Goal: Task Accomplishment & Management: Complete application form

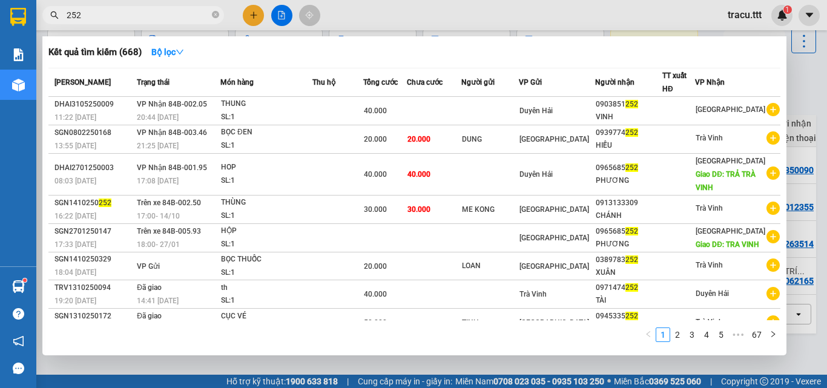
click at [251, 10] on div at bounding box center [413, 194] width 827 height 388
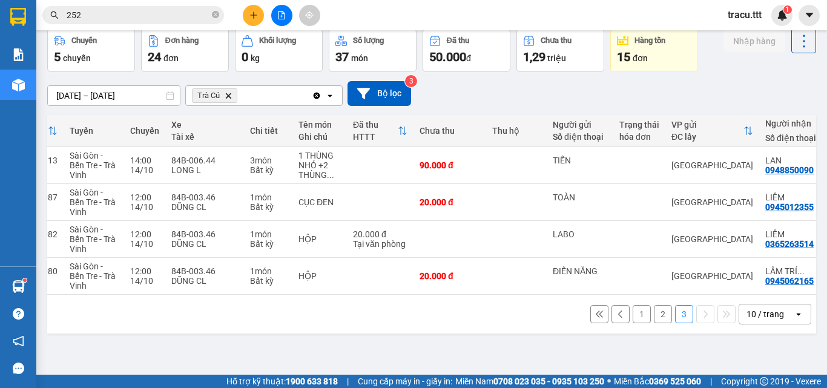
click at [251, 15] on icon "plus" at bounding box center [254, 15] width 8 height 8
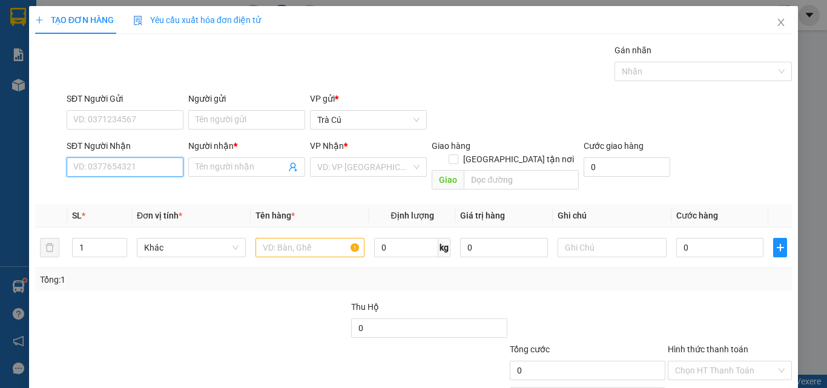
click at [94, 176] on input "SĐT Người Nhận" at bounding box center [125, 166] width 117 height 19
type input "0"
type input "0903848746"
click at [157, 194] on div "0903848746 - HƯƠNG" at bounding box center [123, 191] width 101 height 13
type input "HƯƠNG"
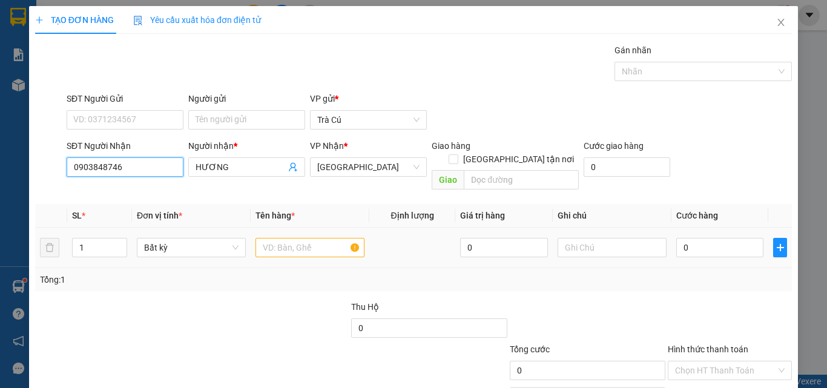
type input "0903848746"
click at [300, 240] on input "text" at bounding box center [310, 247] width 109 height 19
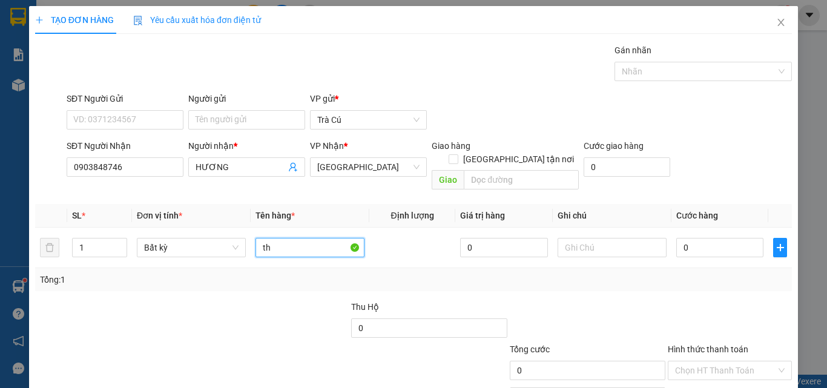
type input "t"
type input "TH"
click at [680, 238] on input "0" at bounding box center [720, 247] width 87 height 19
type input "3"
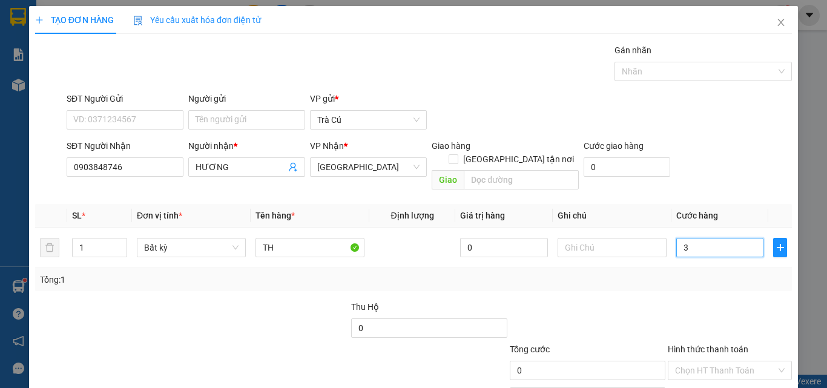
type input "3"
type input "30"
type input "30.000"
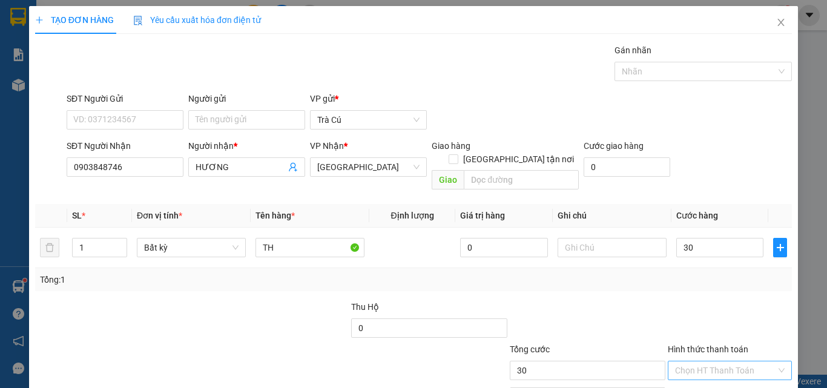
type input "30.000"
click at [681, 362] on input "Hình thức thanh toán" at bounding box center [725, 371] width 101 height 18
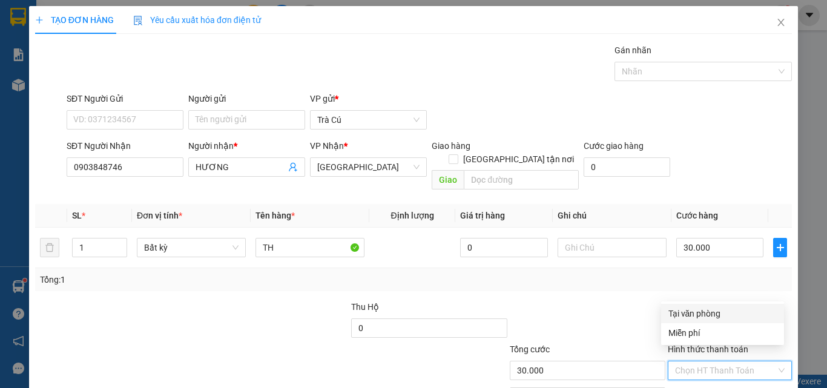
click at [676, 314] on div "Tại văn phòng" at bounding box center [723, 313] width 108 height 13
type input "0"
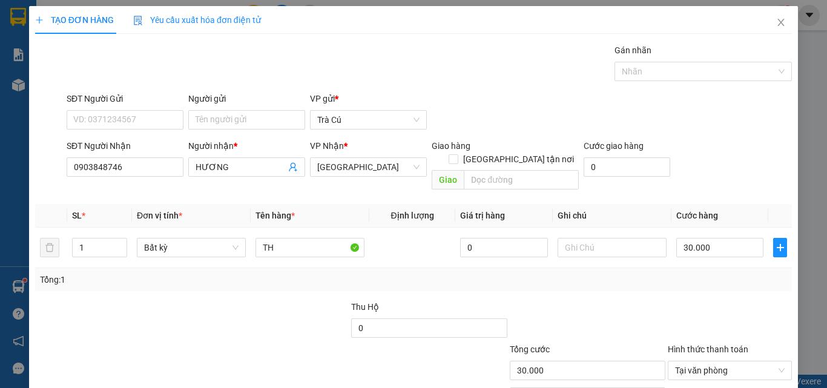
scroll to position [60, 0]
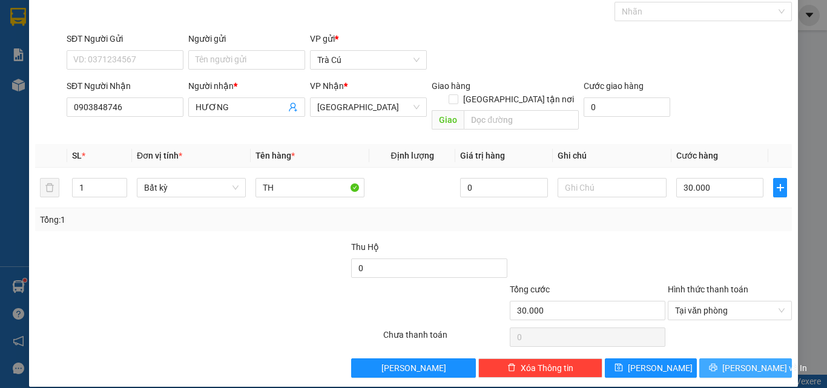
click at [763, 359] on button "[PERSON_NAME] và In" at bounding box center [746, 368] width 93 height 19
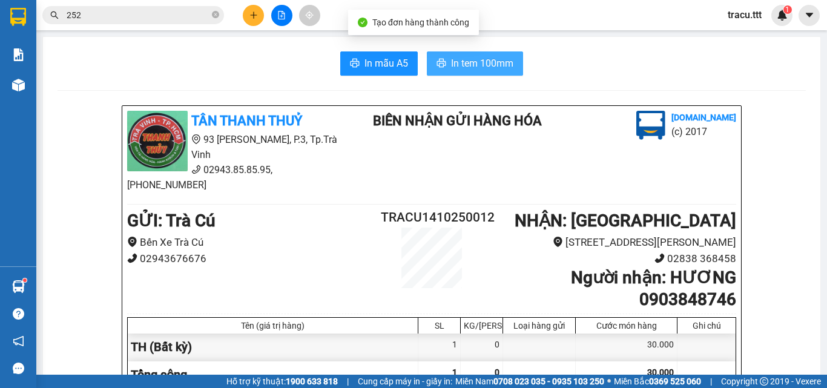
click at [465, 58] on span "In tem 100mm" at bounding box center [482, 63] width 62 height 15
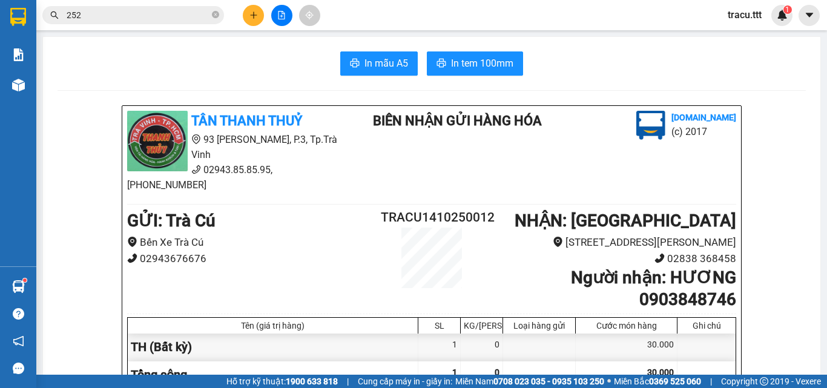
click at [187, 15] on input "252" at bounding box center [138, 14] width 143 height 13
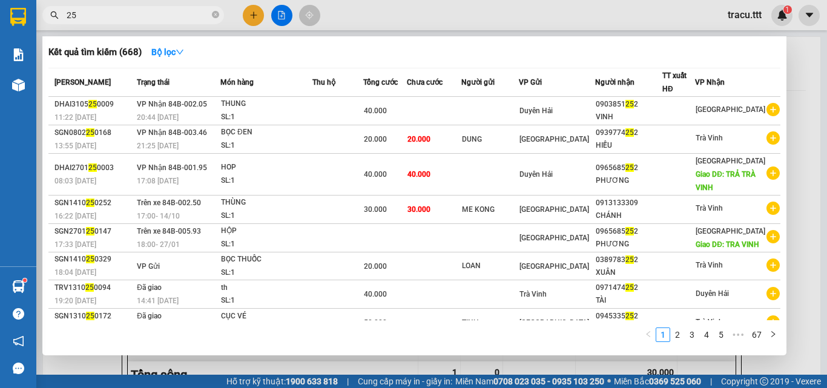
type input "2"
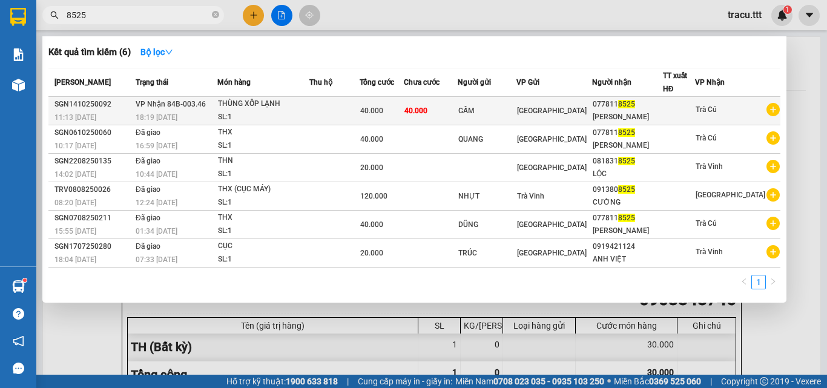
type input "8525"
click at [569, 115] on span "[GEOGRAPHIC_DATA]" at bounding box center [552, 111] width 70 height 8
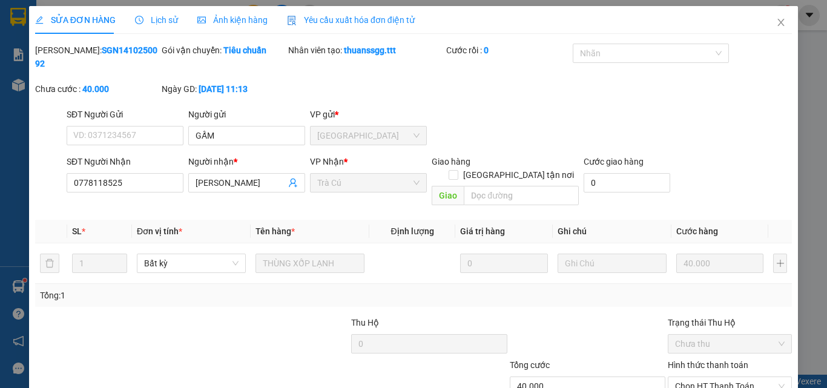
type input "GẤM"
type input "0778118525"
type input "[PERSON_NAME]"
type input "40.000"
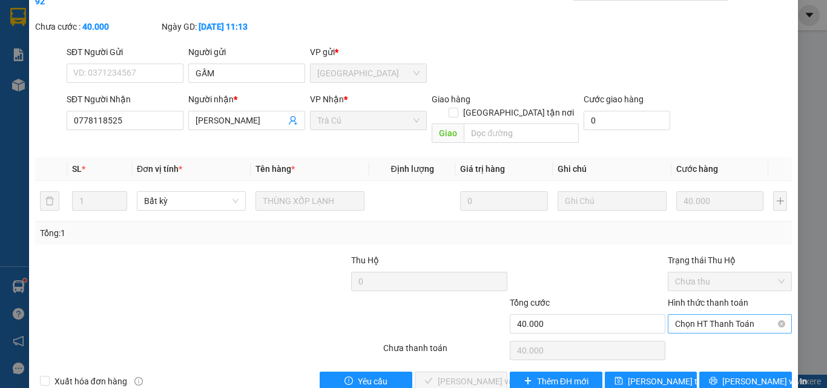
click at [711, 315] on span "Chọn HT Thanh Toán" at bounding box center [730, 324] width 110 height 18
click at [686, 323] on div "Tại văn phòng" at bounding box center [723, 321] width 108 height 13
type input "0"
click at [489, 375] on span "[PERSON_NAME] và Giao hàng" at bounding box center [496, 381] width 116 height 13
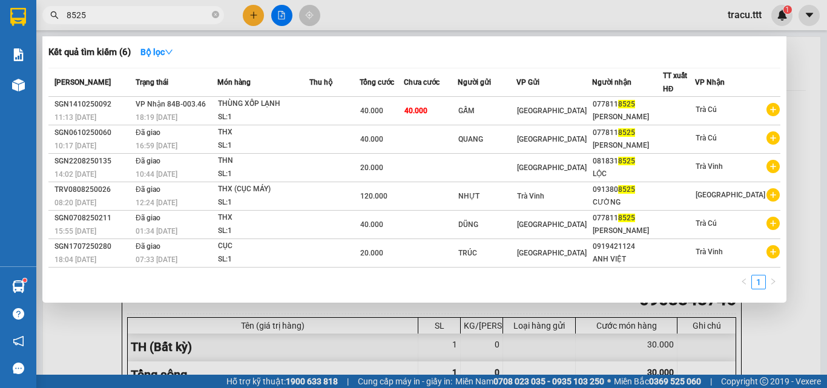
drag, startPoint x: 94, startPoint y: 12, endPoint x: 58, endPoint y: 25, distance: 38.5
click at [58, 25] on div "Kết quả tìm kiếm ( 6 ) Bộ lọc Mã ĐH Trạng thái Món hàng Thu hộ Tổng cước Chưa c…" at bounding box center [118, 15] width 236 height 21
type input "853"
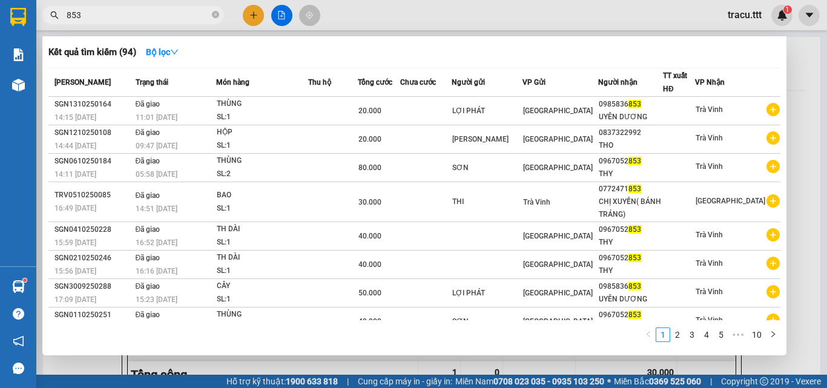
drag, startPoint x: 89, startPoint y: 13, endPoint x: 65, endPoint y: 18, distance: 24.7
click at [66, 18] on span "853" at bounding box center [133, 15] width 182 height 18
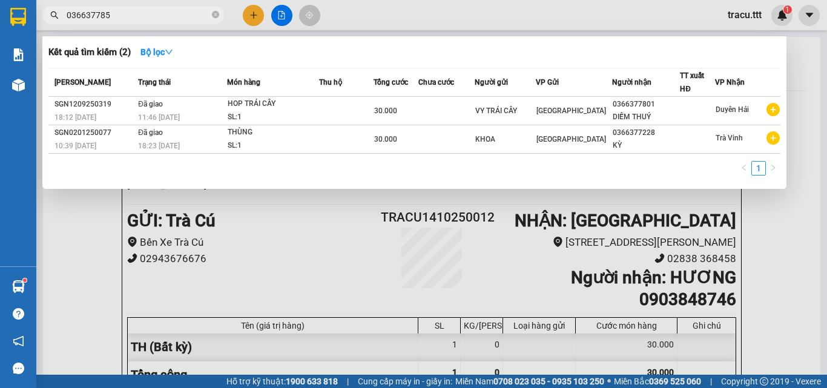
type input "0366377853"
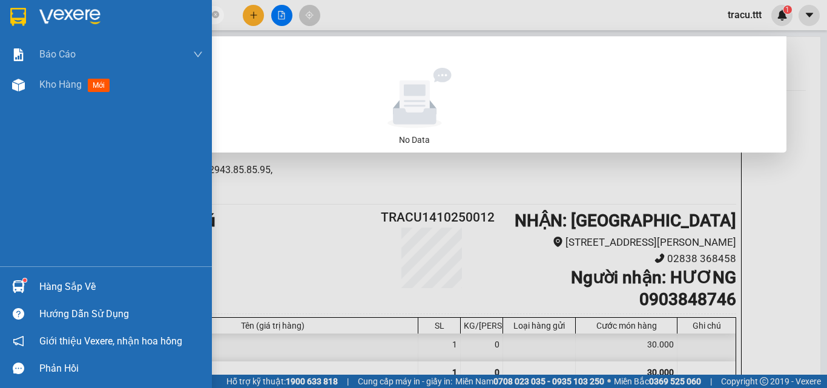
drag, startPoint x: 131, startPoint y: 9, endPoint x: 0, endPoint y: 36, distance: 134.1
click at [0, 36] on section "Kết quả tìm kiếm ( 0 ) Bộ lọc No Data 0366377853 tracu.ttt 1 Báo cáo Báo cáo dò…" at bounding box center [413, 194] width 827 height 388
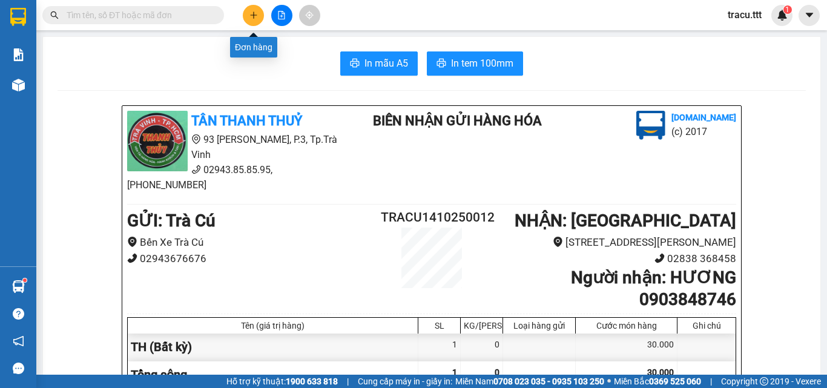
click at [252, 17] on icon "plus" at bounding box center [254, 15] width 8 height 8
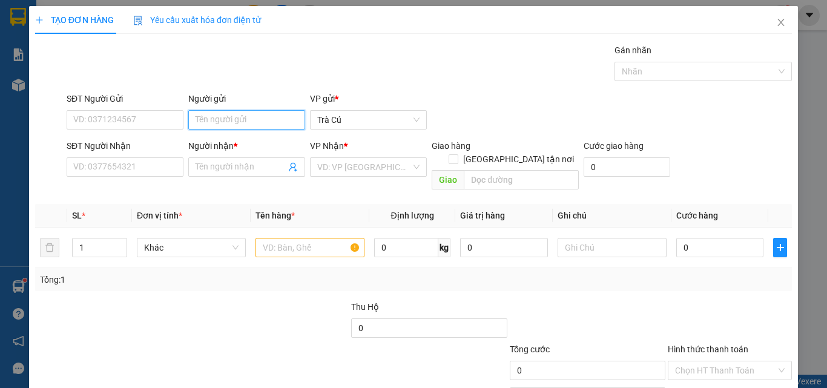
click at [230, 111] on input "Người gửi" at bounding box center [246, 119] width 117 height 19
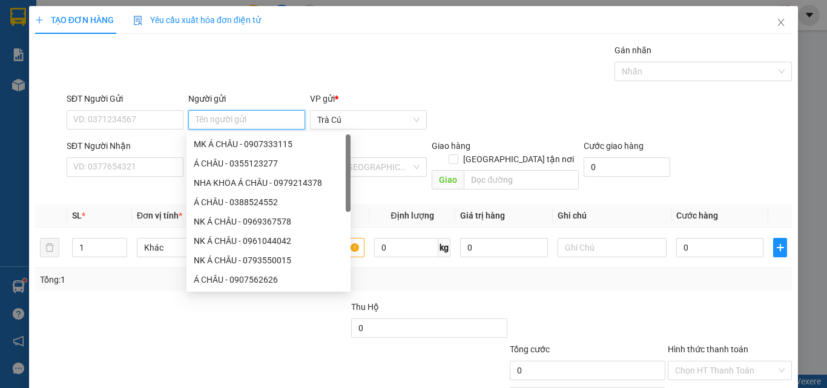
click at [230, 111] on input "Người gửi" at bounding box center [246, 119] width 117 height 19
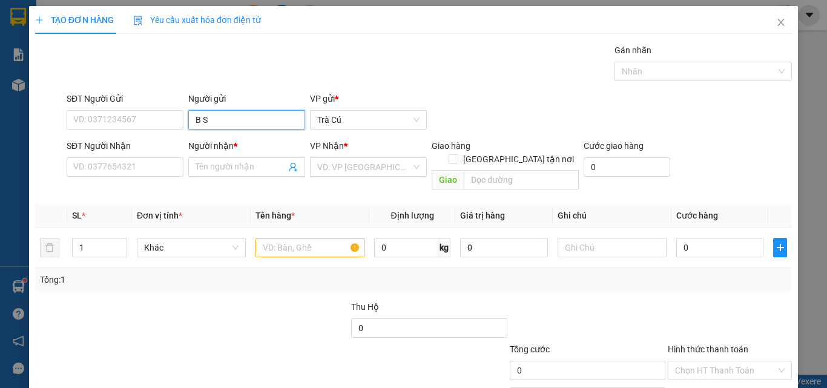
drag, startPoint x: 215, startPoint y: 122, endPoint x: 142, endPoint y: 130, distance: 73.2
click at [141, 138] on form "SĐT Người Gửi VD: 0371234567 Người gửi B S B S VP gửi * Trà Cú SĐT Người Nhận V…" at bounding box center [413, 143] width 757 height 103
type input "BS PHÚ"
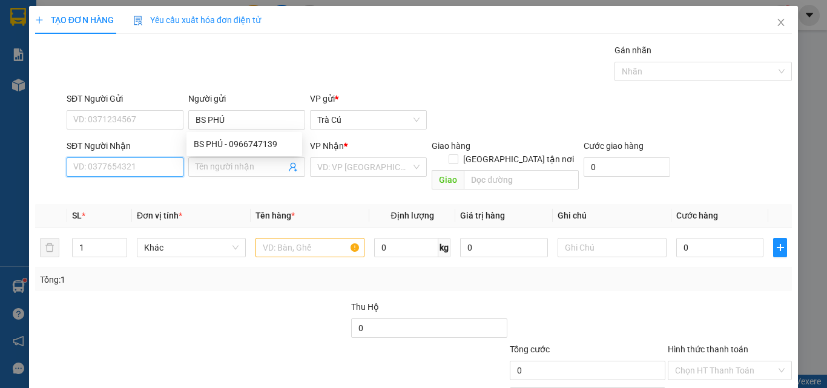
click at [123, 159] on input "SĐT Người Nhận" at bounding box center [125, 166] width 117 height 19
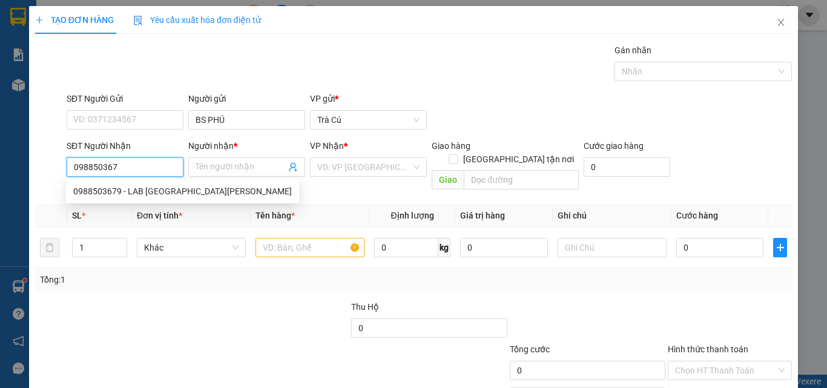
type input "0988503679"
click at [163, 199] on div "0988503679 - LAB [GEOGRAPHIC_DATA][PERSON_NAME]" at bounding box center [182, 191] width 233 height 19
type input "LAB MỸ Á"
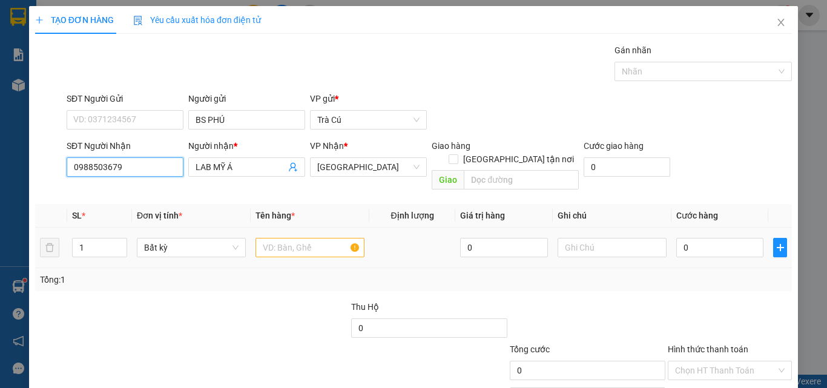
type input "0988503679"
click at [284, 240] on input "text" at bounding box center [310, 247] width 109 height 19
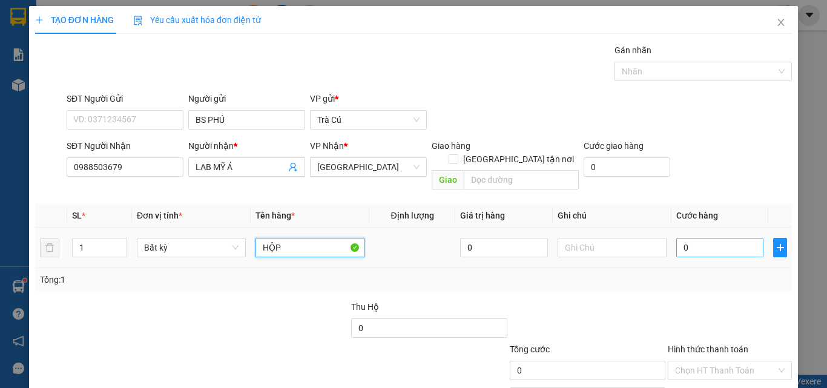
type input "HỘP"
click at [691, 241] on input "0" at bounding box center [720, 247] width 87 height 19
type input "2"
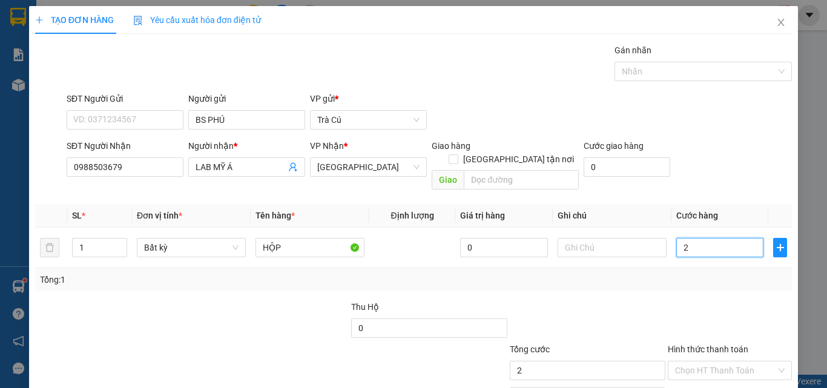
type input "20"
click at [691, 362] on input "Hình thức thanh toán" at bounding box center [725, 371] width 101 height 18
type input "20.000"
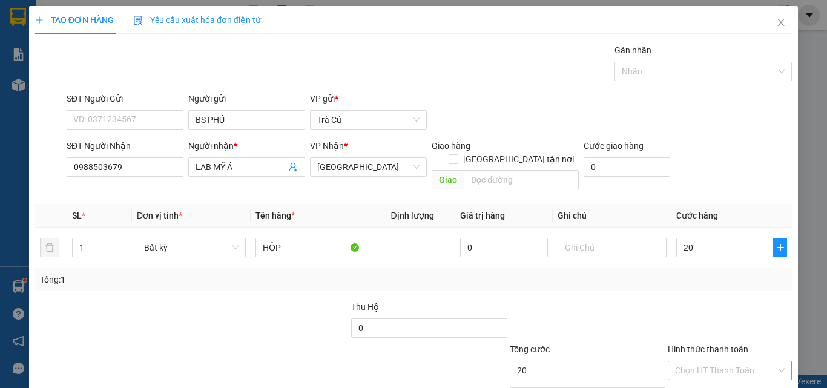
type input "20.000"
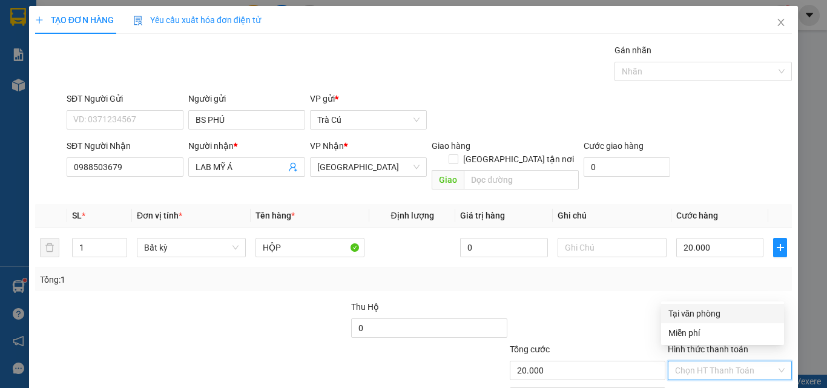
click at [708, 322] on div "Tại văn phòng" at bounding box center [722, 313] width 123 height 19
type input "0"
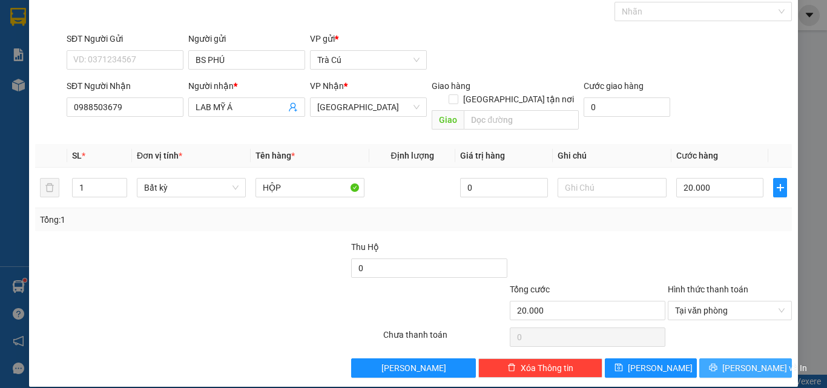
click at [735, 362] on span "[PERSON_NAME] và In" at bounding box center [765, 368] width 85 height 13
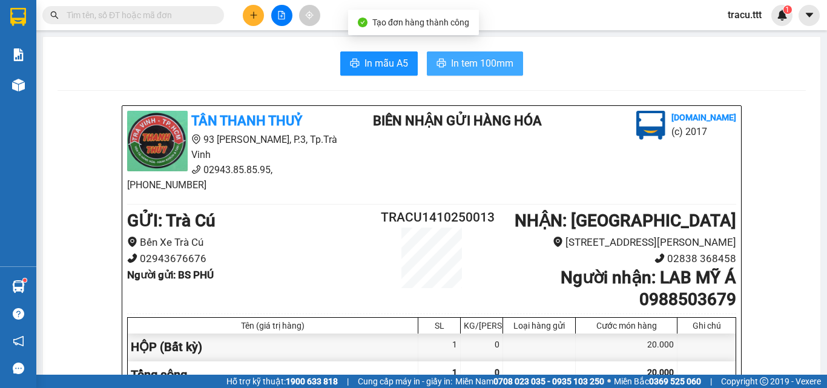
click at [453, 64] on span "In tem 100mm" at bounding box center [482, 63] width 62 height 15
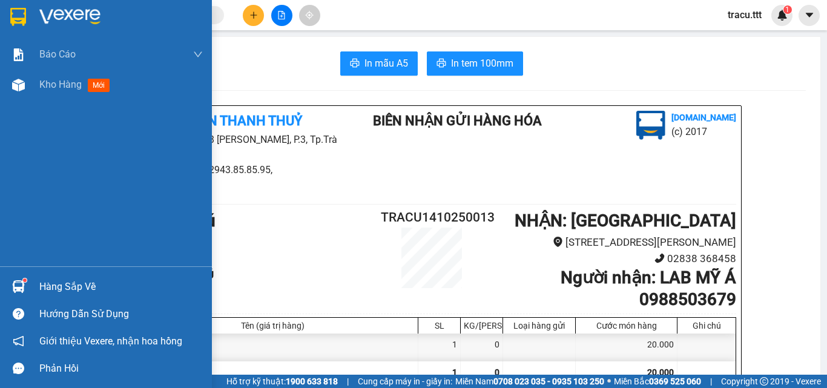
click at [25, 28] on div at bounding box center [106, 19] width 212 height 39
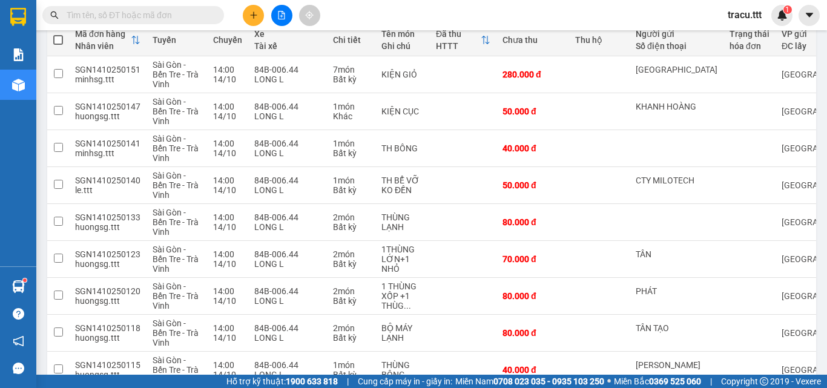
scroll to position [252, 0]
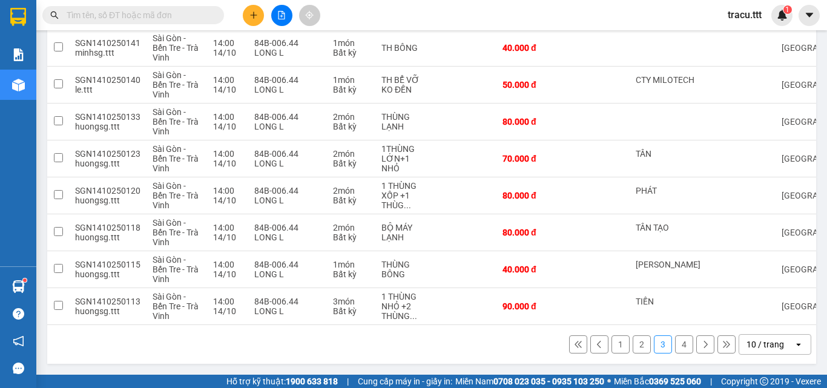
click at [675, 342] on button "4" at bounding box center [684, 345] width 18 height 18
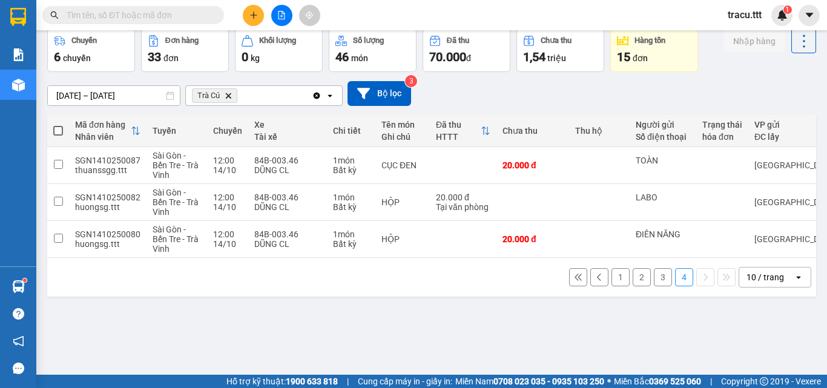
scroll to position [0, 113]
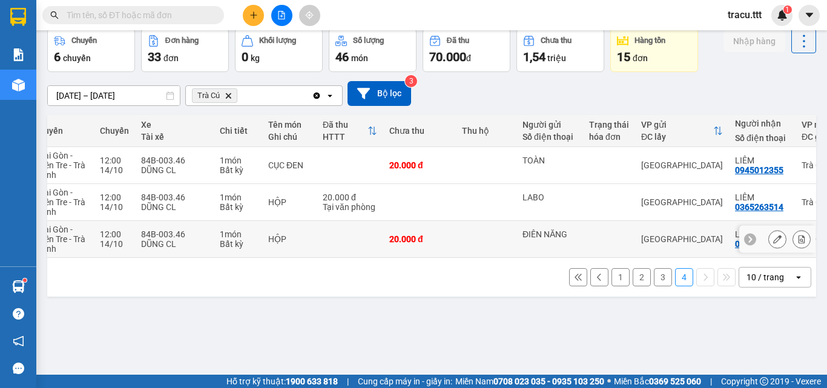
click at [494, 248] on td at bounding box center [486, 239] width 61 height 37
checkbox input "true"
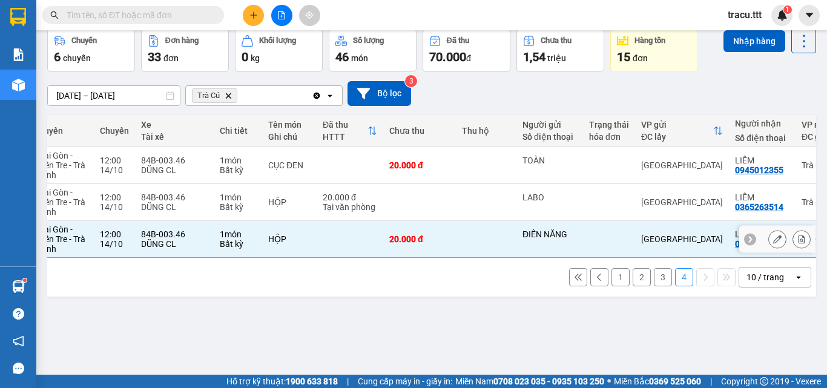
click at [474, 202] on td at bounding box center [486, 202] width 61 height 37
checkbox input "true"
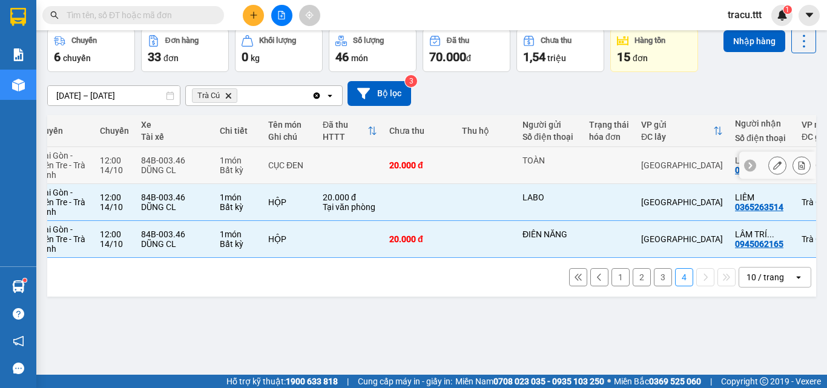
click at [477, 166] on td at bounding box center [486, 165] width 61 height 37
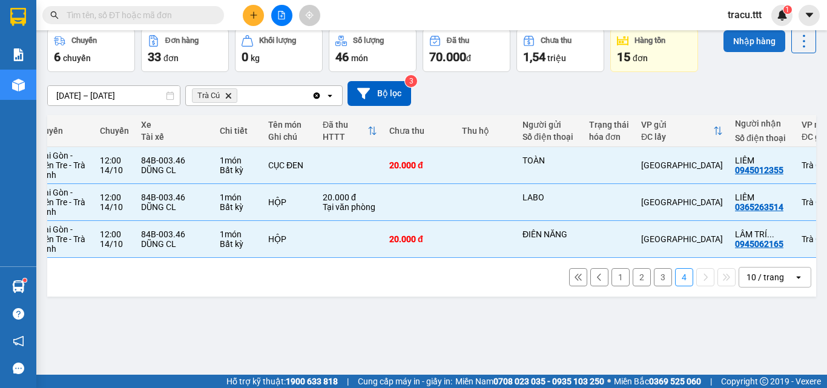
click at [743, 47] on button "Nhập hàng" at bounding box center [755, 41] width 62 height 22
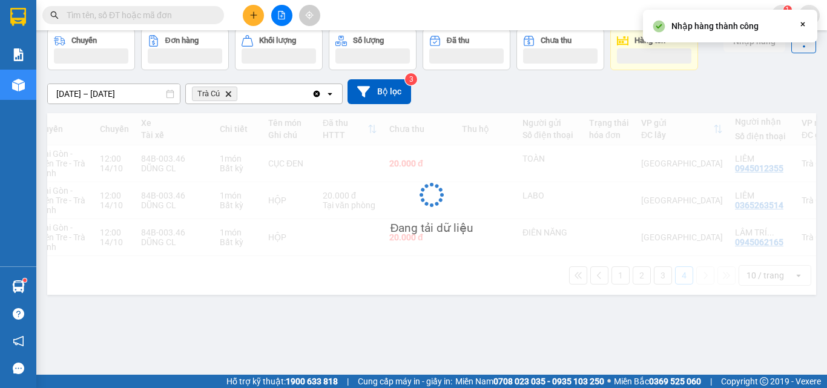
checkbox input "false"
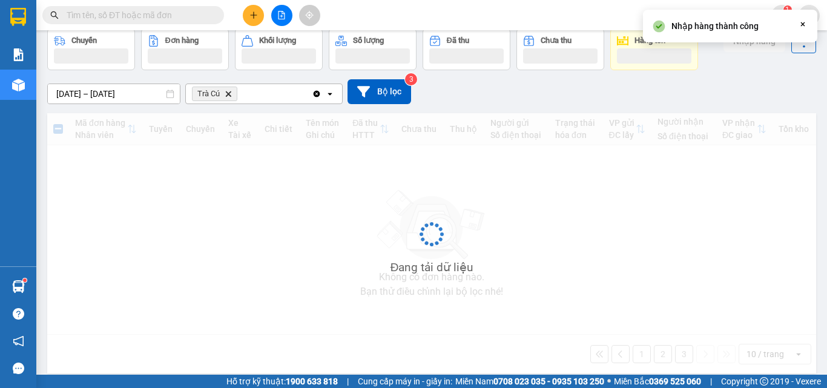
scroll to position [0, 0]
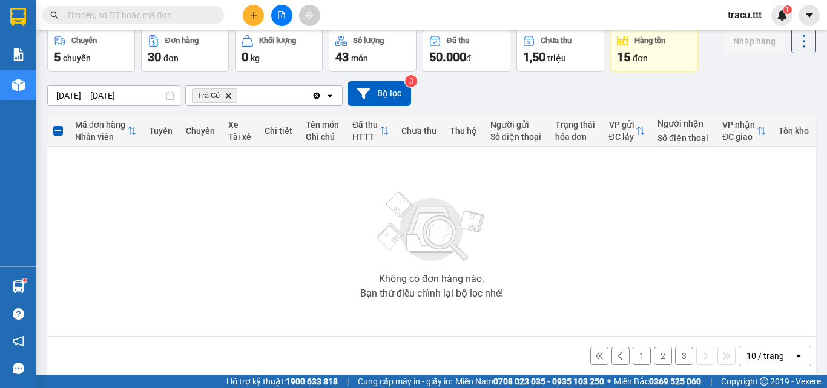
click at [677, 352] on button "3" at bounding box center [684, 356] width 18 height 18
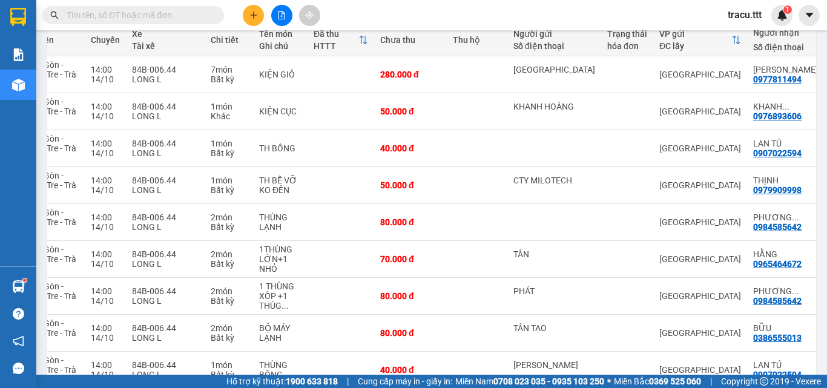
scroll to position [130, 0]
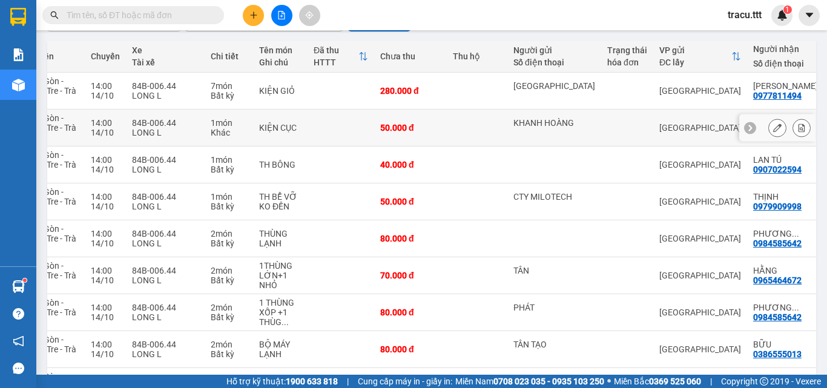
click at [424, 133] on td "50.000 đ" at bounding box center [410, 128] width 73 height 37
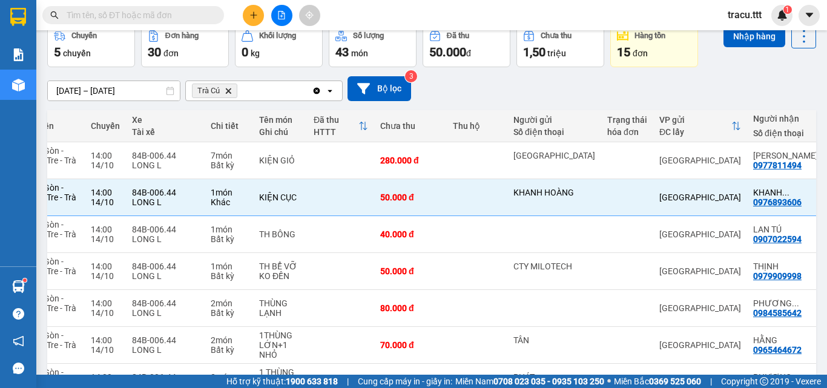
scroll to position [50, 0]
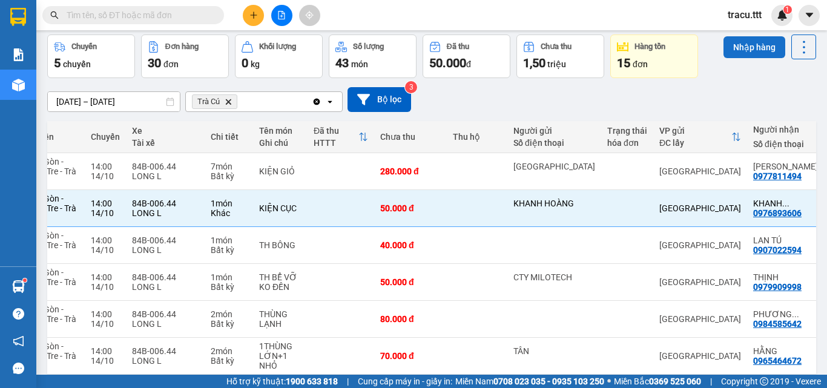
click at [737, 53] on button "Nhập hàng" at bounding box center [755, 47] width 62 height 22
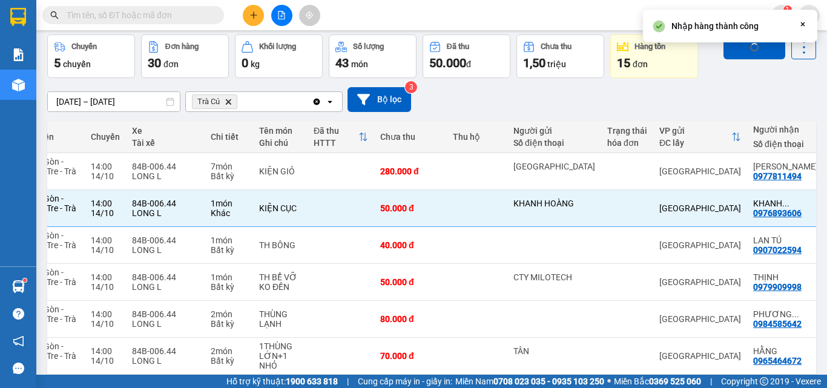
checkbox input "false"
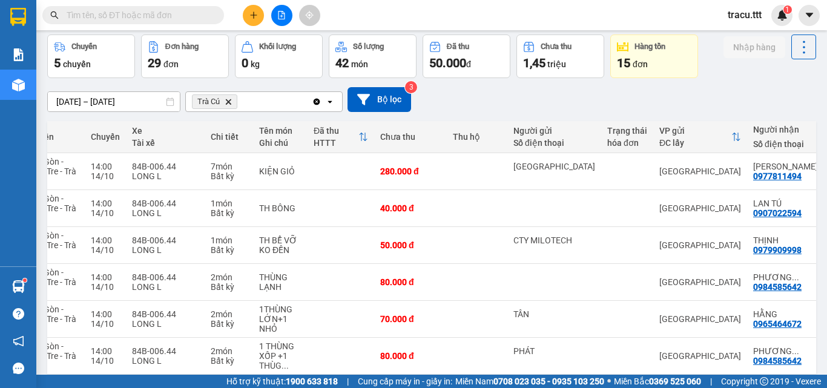
scroll to position [68, 0]
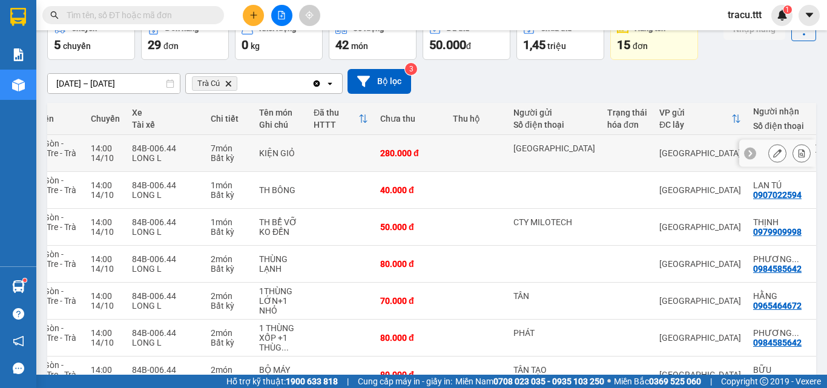
drag, startPoint x: 505, startPoint y: 162, endPoint x: 604, endPoint y: 161, distance: 98.7
click at [508, 161] on td "[GEOGRAPHIC_DATA]" at bounding box center [555, 153] width 94 height 37
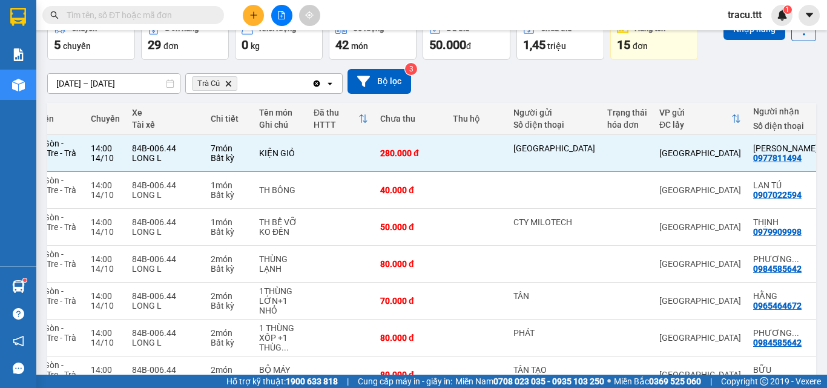
scroll to position [0, 0]
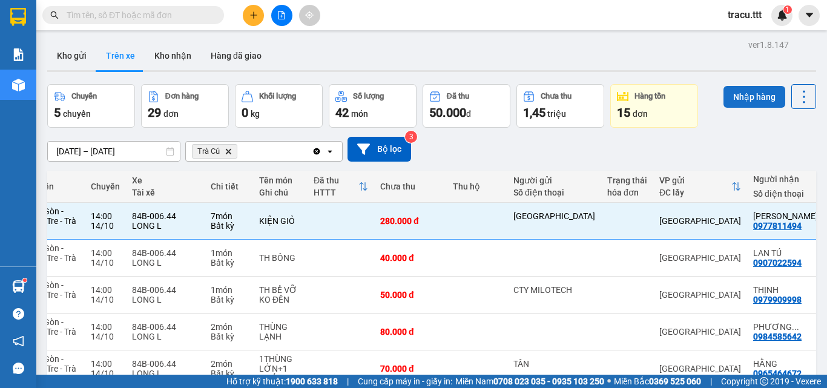
click at [741, 90] on button "Nhập hàng" at bounding box center [755, 97] width 62 height 22
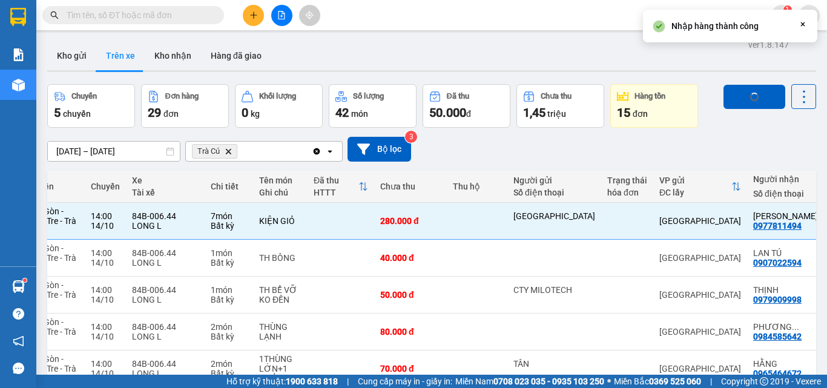
checkbox input "false"
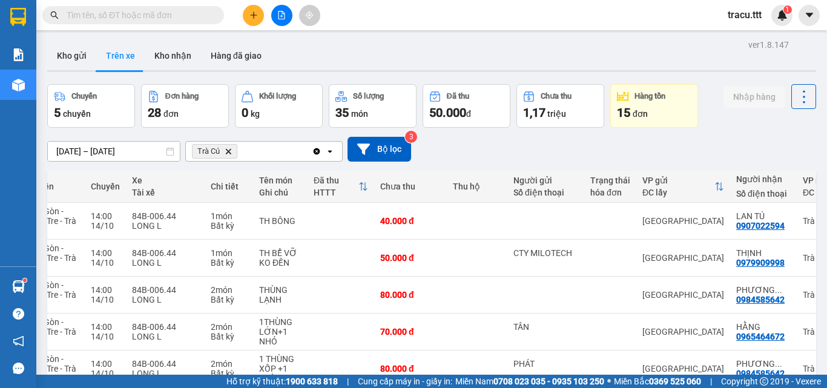
click at [131, 22] on span at bounding box center [133, 15] width 182 height 18
click at [128, 15] on input "text" at bounding box center [138, 14] width 143 height 13
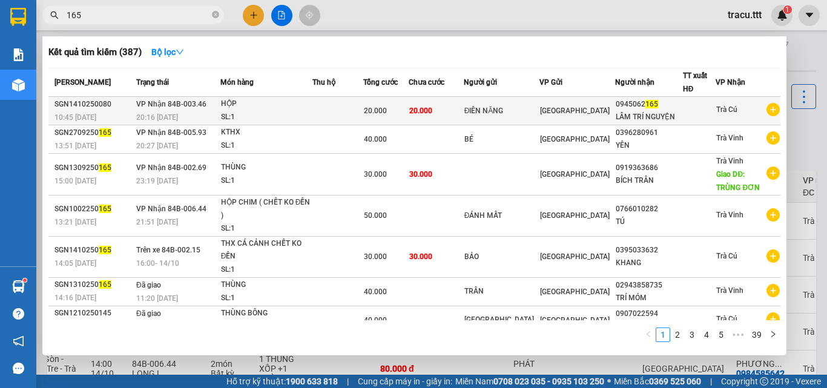
type input "165"
click at [718, 118] on div "Trà Cú" at bounding box center [727, 110] width 21 height 15
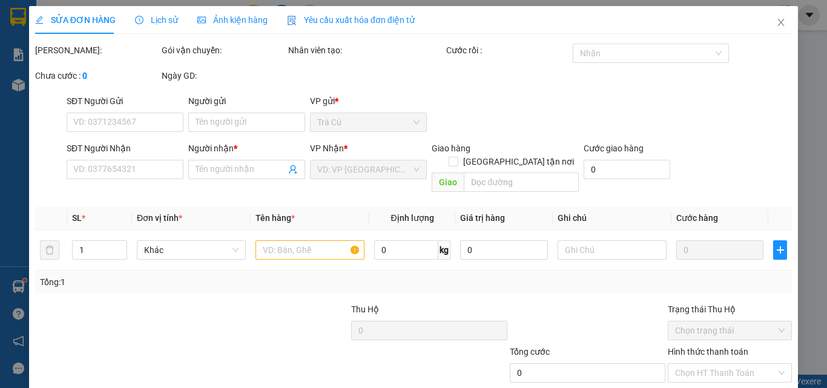
scroll to position [62, 0]
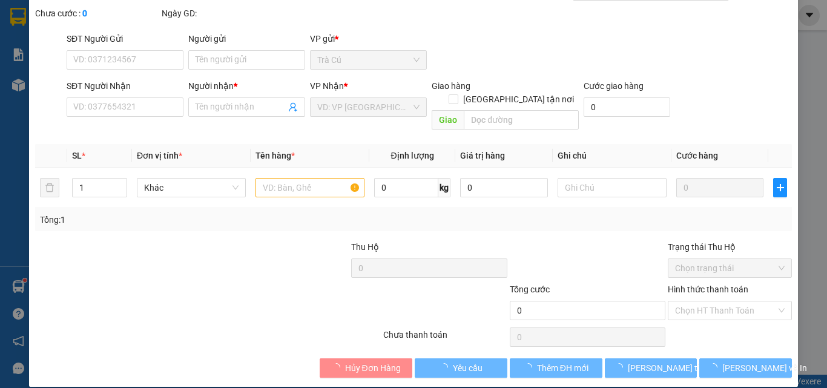
type input "ĐIÊN NĂNG"
type input "0945062165"
type input "LÂM TRÍ NGUYỆN"
type input "20.000"
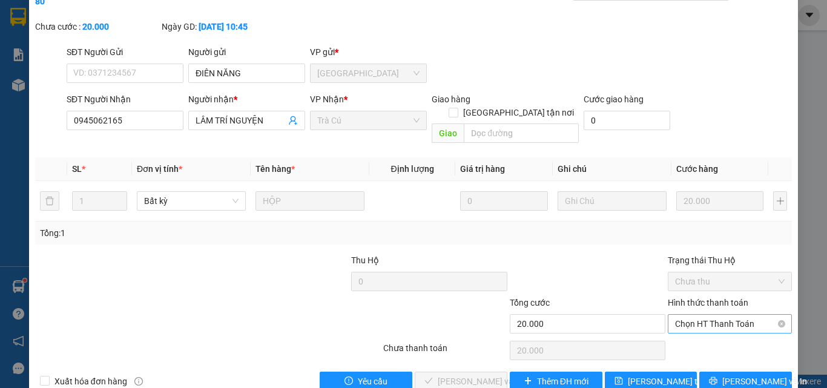
click at [700, 315] on span "Chọn HT Thanh Toán" at bounding box center [730, 324] width 110 height 18
click at [695, 314] on div "Tại văn phòng" at bounding box center [722, 321] width 123 height 19
type input "0"
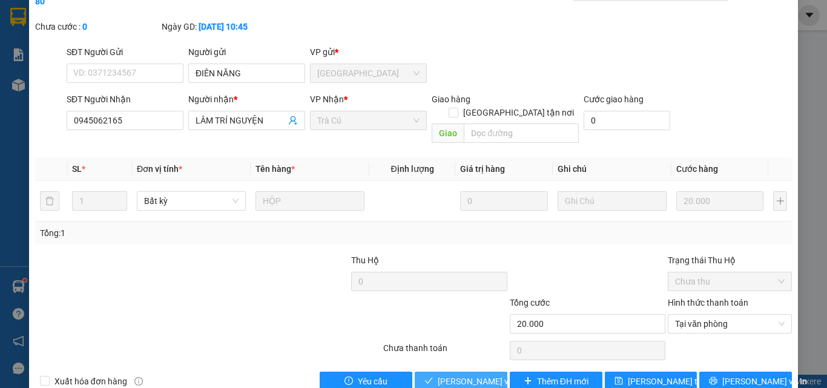
click at [440, 375] on span "[PERSON_NAME] và Giao hàng" at bounding box center [496, 381] width 116 height 13
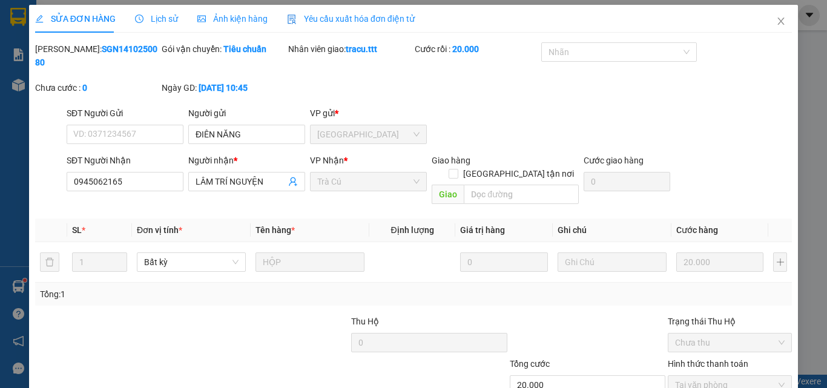
scroll to position [0, 0]
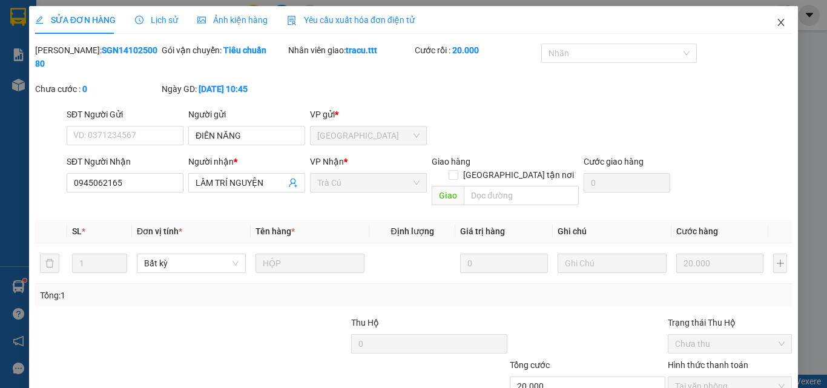
click at [778, 28] on span "Close" at bounding box center [781, 23] width 34 height 34
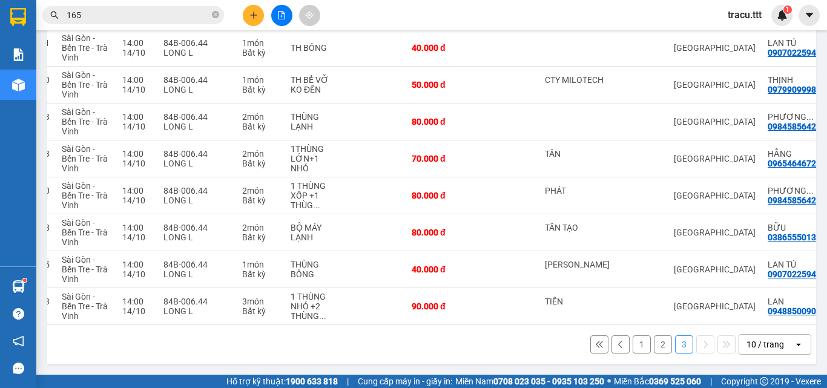
scroll to position [0, 104]
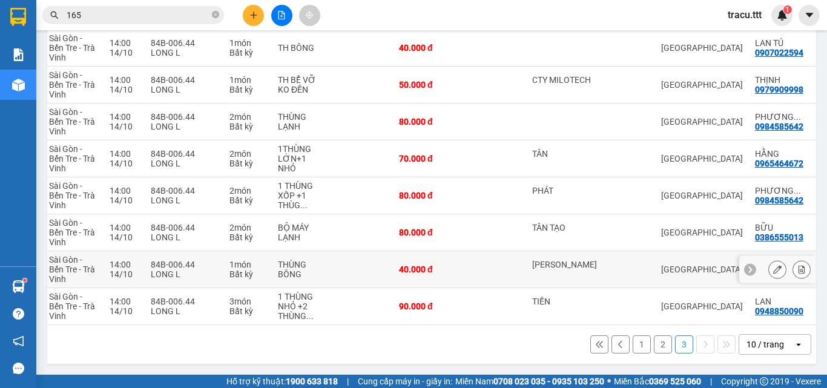
click at [492, 271] on td at bounding box center [496, 269] width 61 height 37
checkbox input "true"
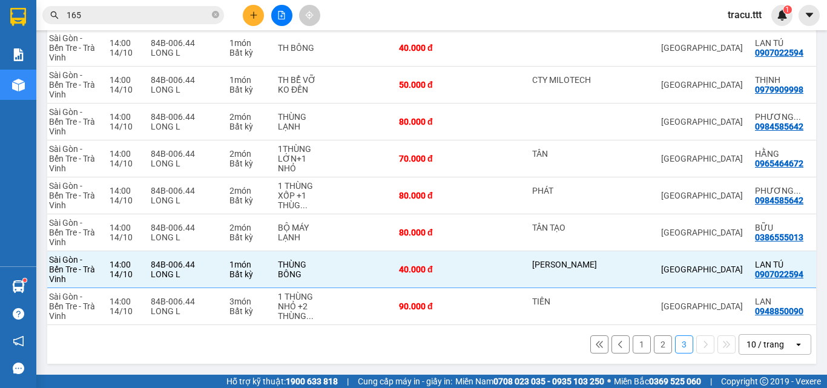
scroll to position [119, 0]
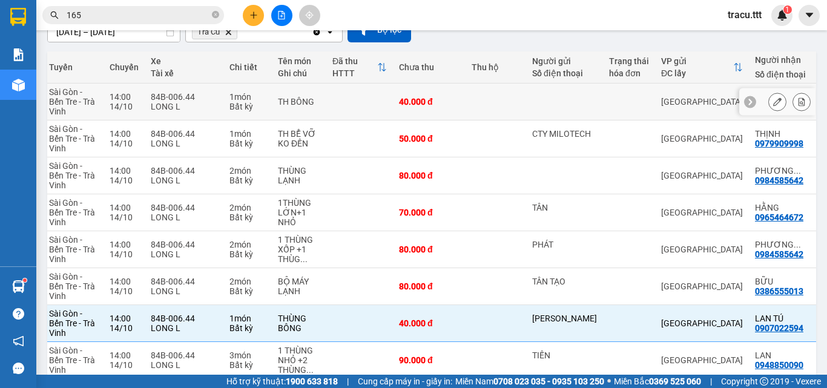
drag, startPoint x: 497, startPoint y: 91, endPoint x: 598, endPoint y: 113, distance: 103.6
click at [497, 91] on td at bounding box center [496, 102] width 61 height 37
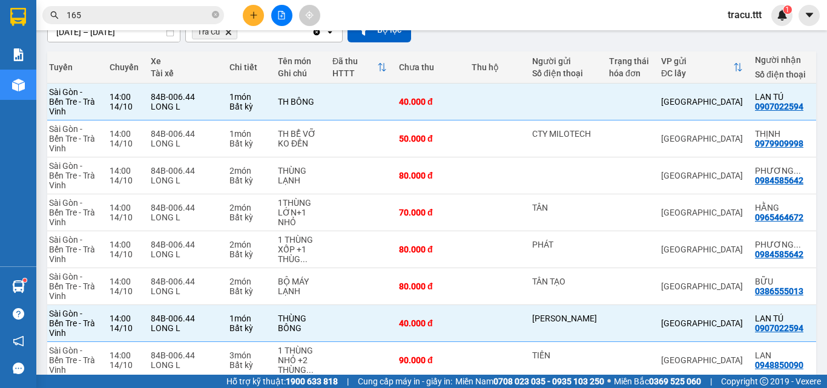
scroll to position [49, 0]
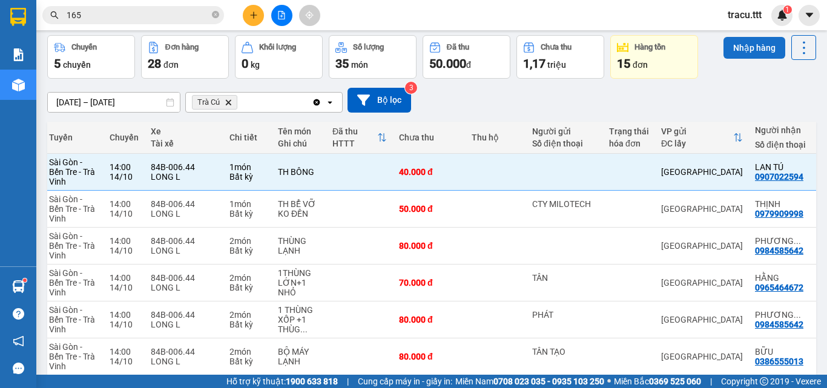
click at [754, 47] on button "Nhập hàng" at bounding box center [755, 48] width 62 height 22
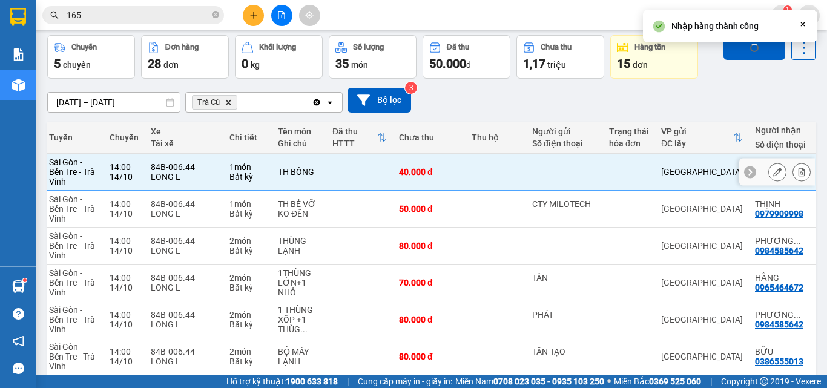
checkbox input "false"
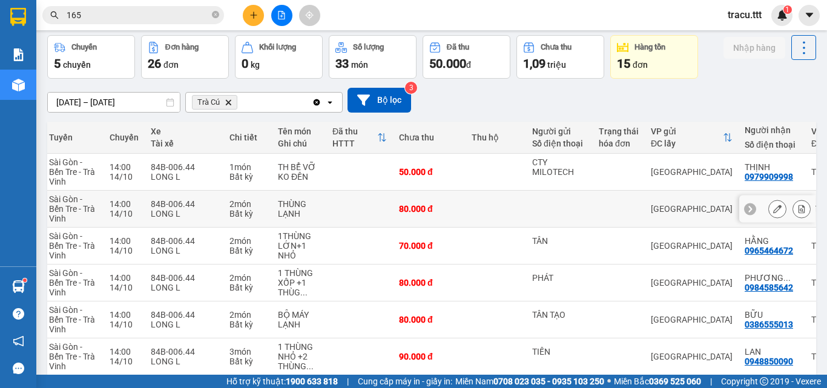
click at [540, 216] on td at bounding box center [559, 209] width 67 height 37
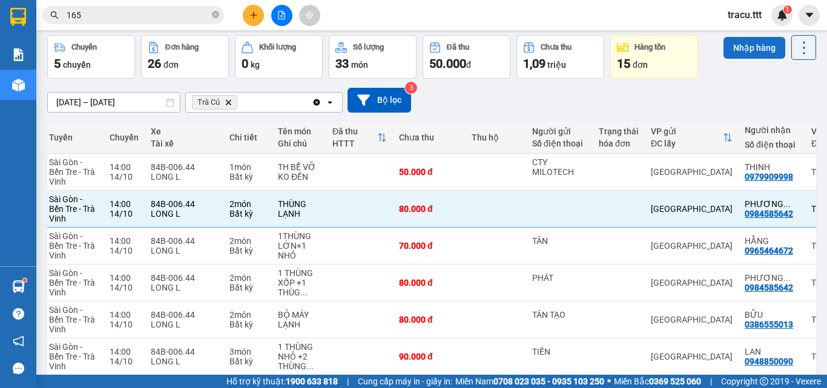
click at [746, 51] on button "Nhập hàng" at bounding box center [755, 48] width 62 height 22
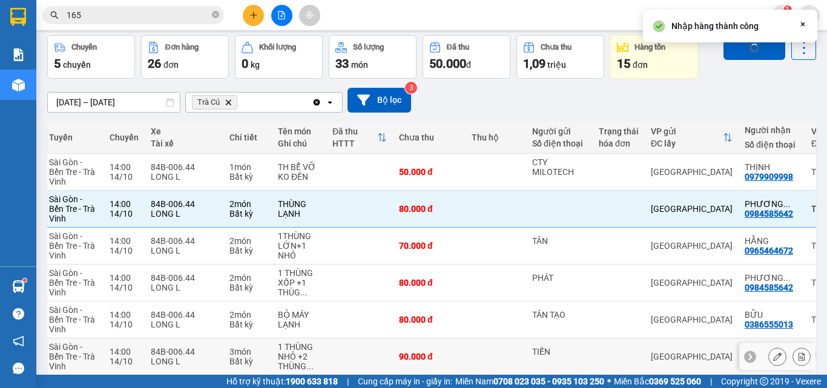
checkbox input "false"
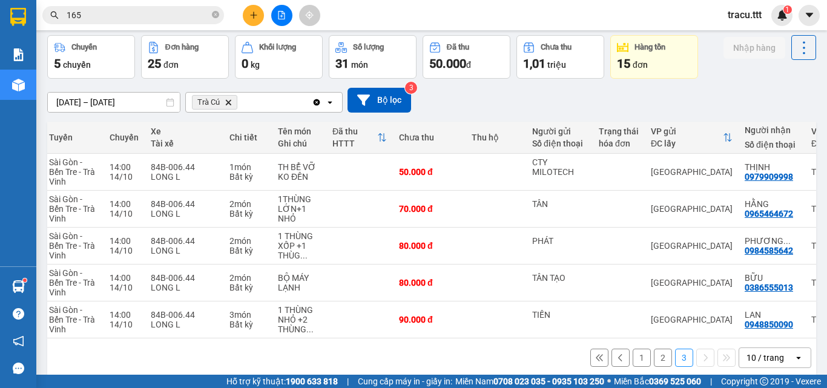
scroll to position [0, 0]
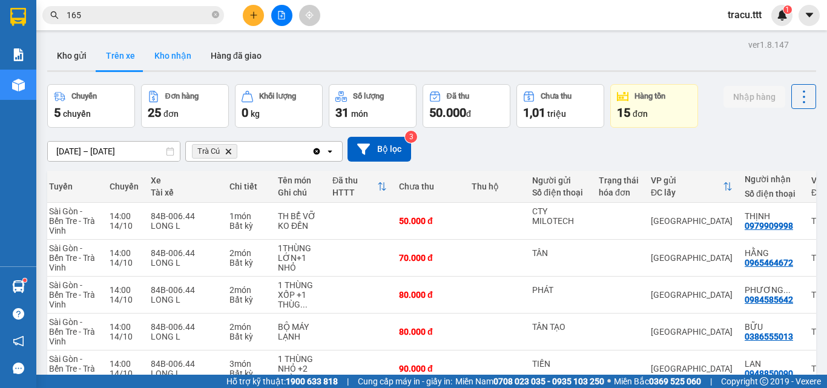
click at [183, 51] on button "Kho nhận" at bounding box center [173, 55] width 56 height 29
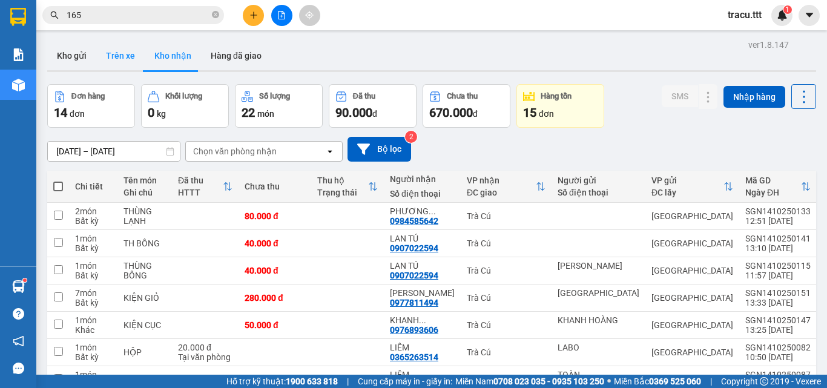
click at [113, 50] on button "Trên xe" at bounding box center [120, 55] width 48 height 29
type input "[DATE] – [DATE]"
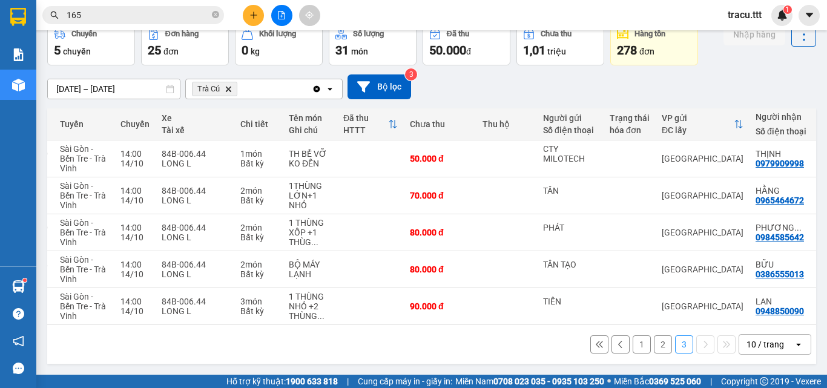
scroll to position [0, 112]
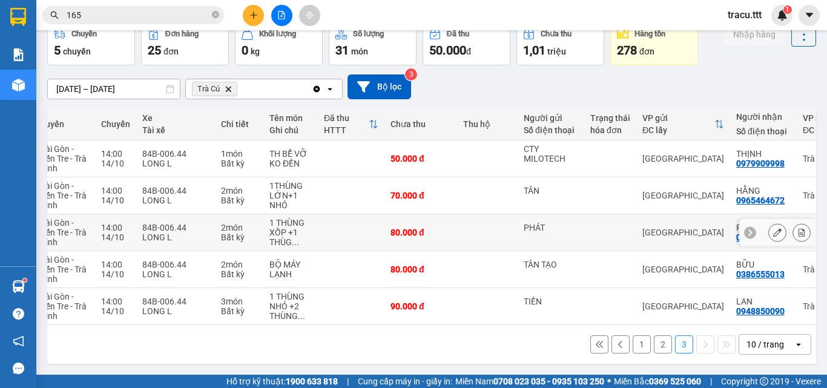
click at [509, 231] on td at bounding box center [487, 232] width 61 height 37
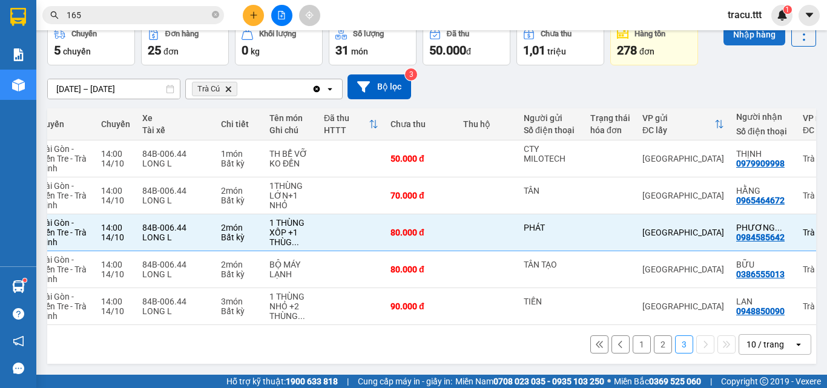
click at [738, 38] on button "Nhập hàng" at bounding box center [755, 35] width 62 height 22
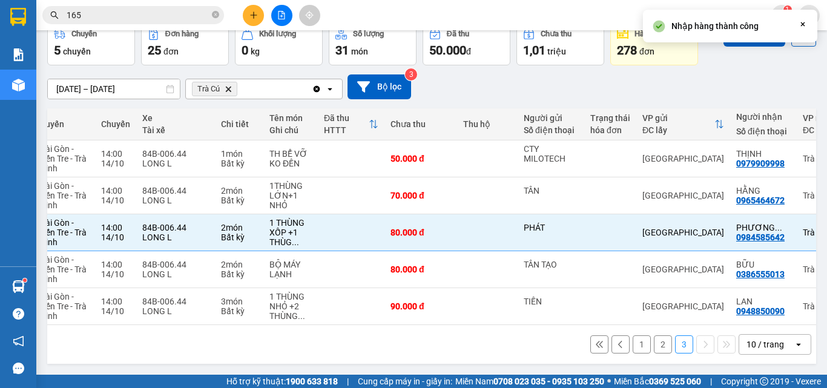
checkbox input "false"
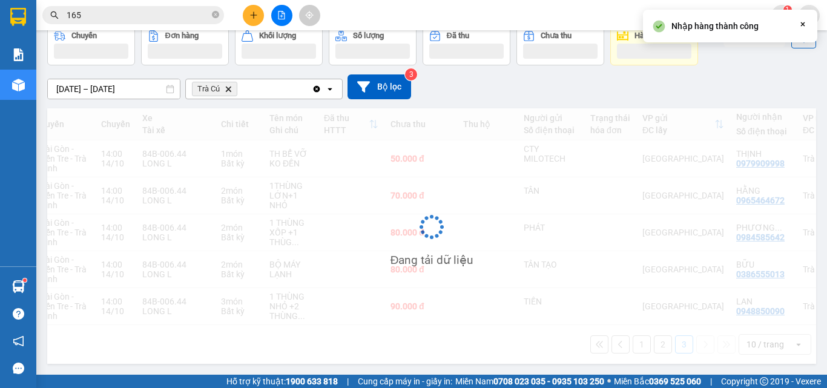
scroll to position [56, 0]
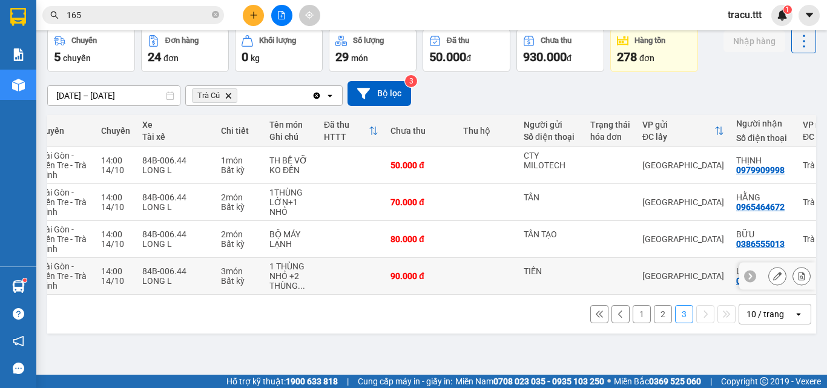
click at [500, 276] on td at bounding box center [487, 276] width 61 height 37
checkbox input "true"
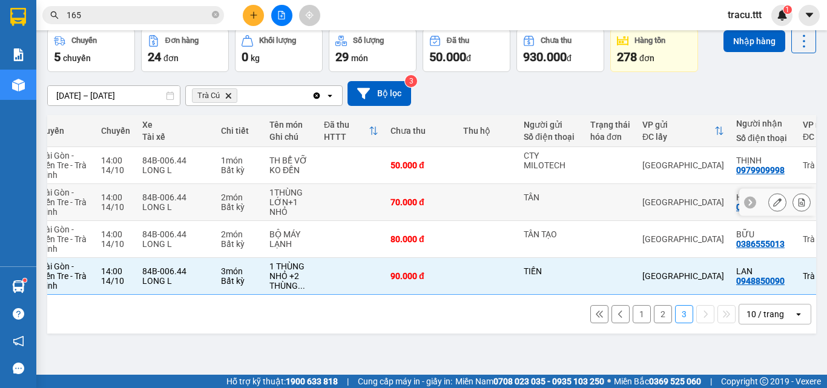
click at [470, 219] on td at bounding box center [487, 202] width 61 height 37
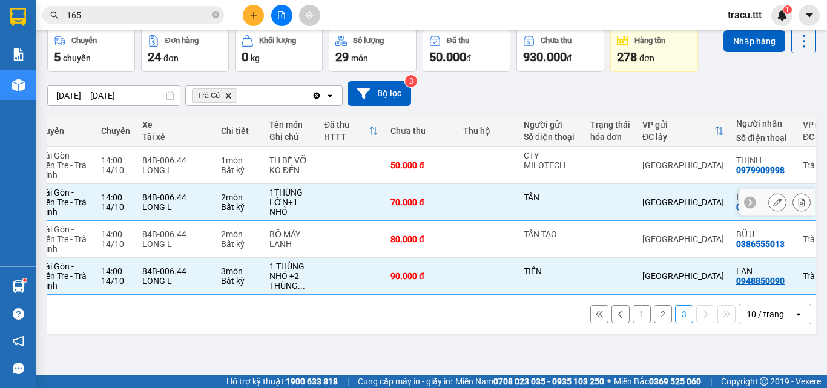
click at [466, 205] on td at bounding box center [487, 202] width 61 height 37
checkbox input "false"
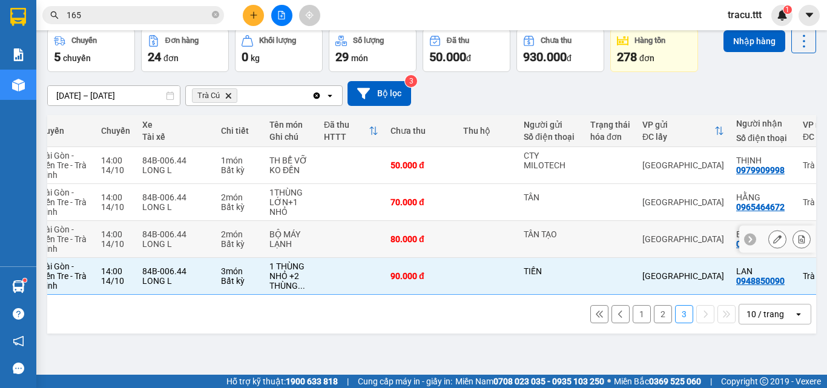
click at [476, 231] on td at bounding box center [487, 239] width 61 height 37
checkbox input "true"
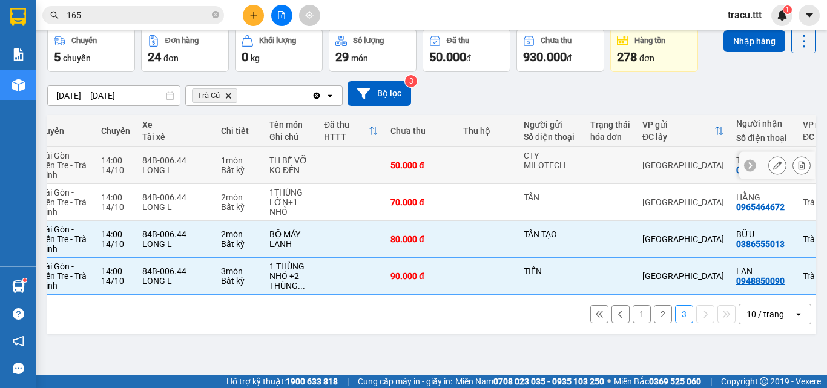
click at [466, 173] on td at bounding box center [487, 165] width 61 height 37
checkbox input "true"
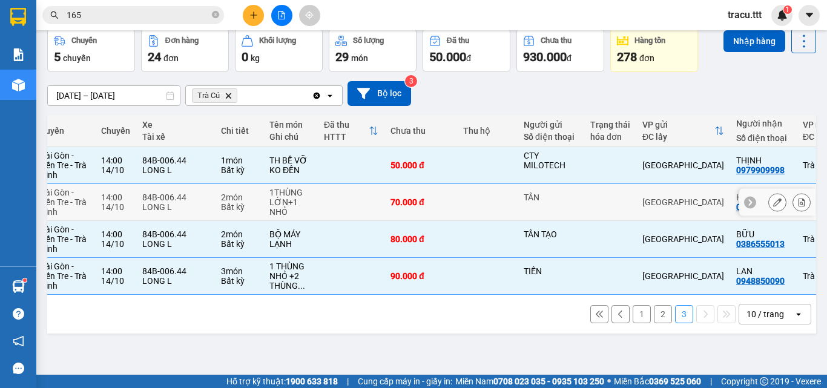
click at [493, 199] on td at bounding box center [487, 202] width 61 height 37
checkbox input "true"
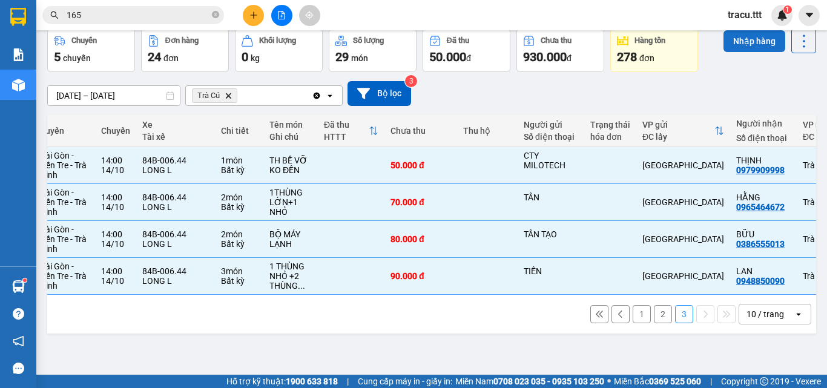
click at [756, 43] on button "Nhập hàng" at bounding box center [755, 41] width 62 height 22
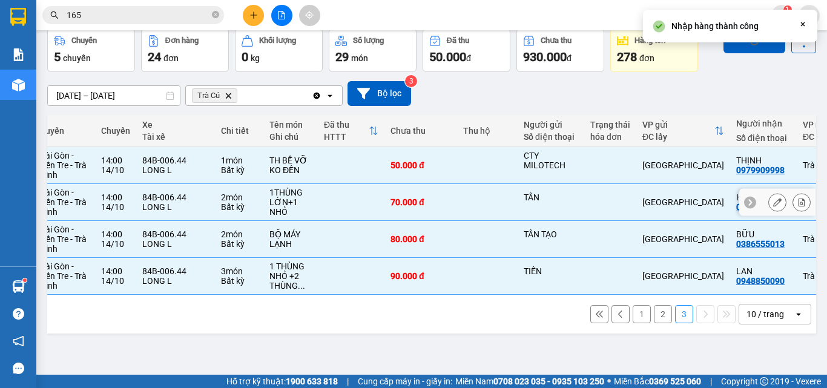
checkbox input "false"
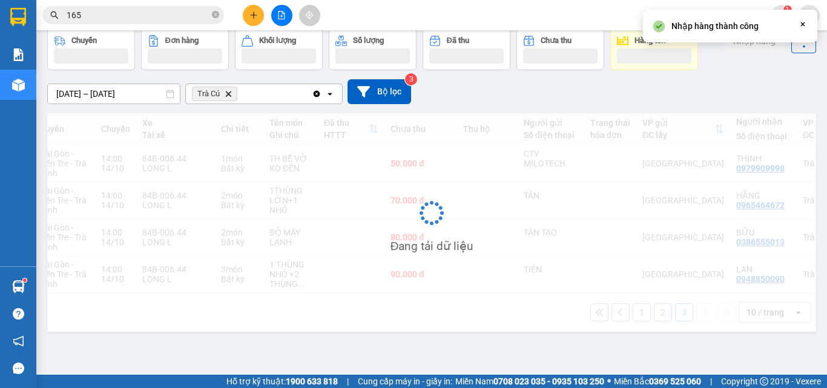
scroll to position [0, 0]
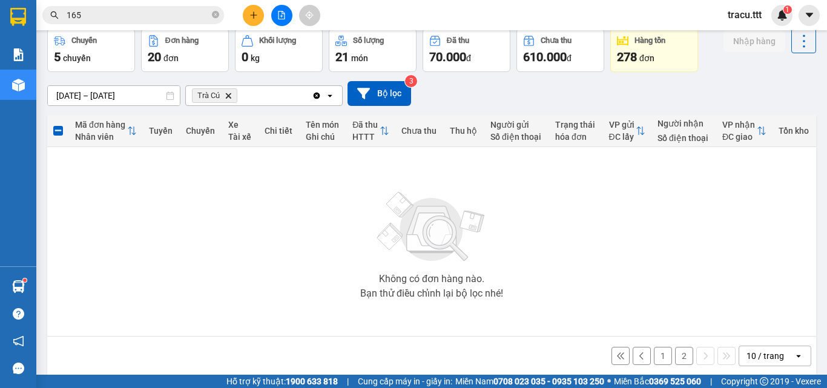
click at [658, 354] on button "1" at bounding box center [663, 356] width 18 height 18
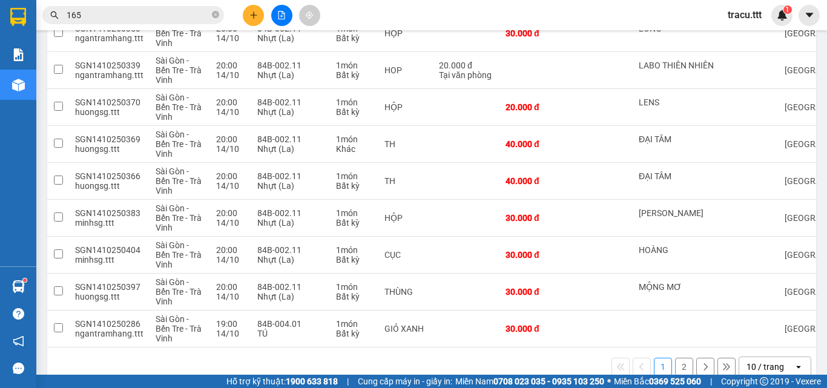
scroll to position [237, 0]
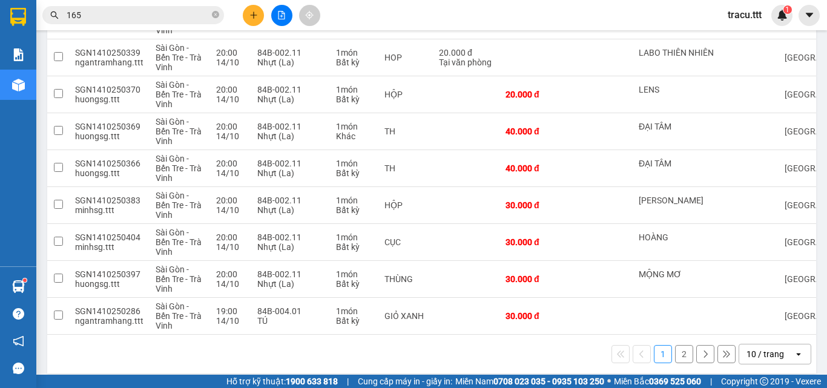
click at [678, 363] on button "2" at bounding box center [684, 354] width 18 height 18
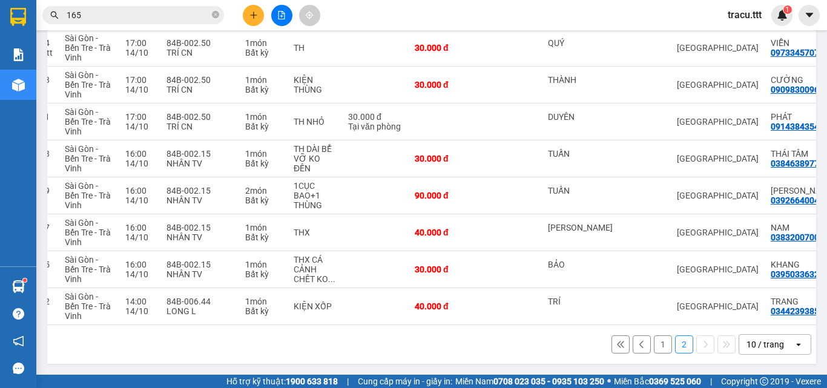
scroll to position [0, 102]
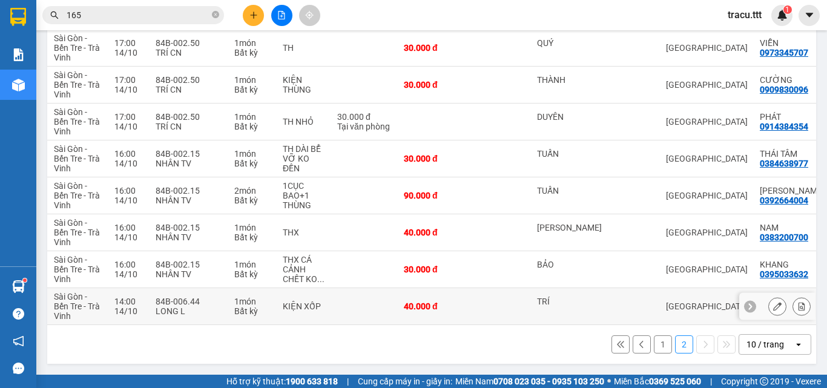
click at [566, 297] on div "TRÍ" at bounding box center [569, 302] width 65 height 10
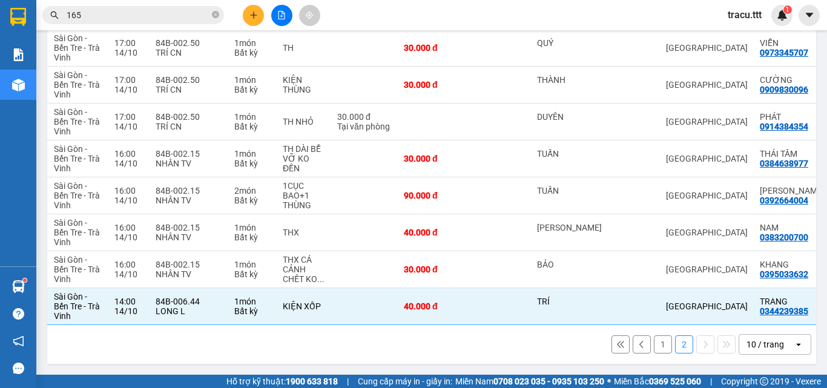
scroll to position [0, 0]
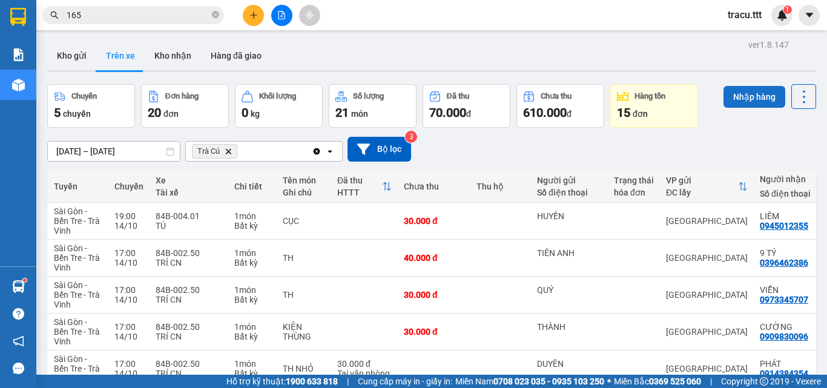
click at [760, 94] on button "Nhập hàng" at bounding box center [755, 97] width 62 height 22
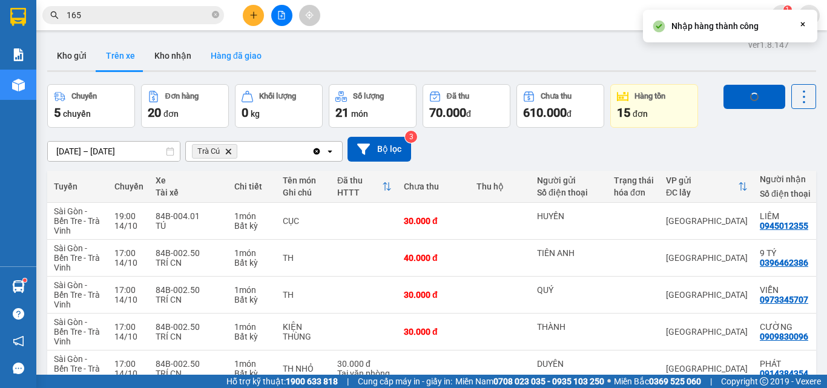
checkbox input "false"
click at [178, 63] on button "Kho nhận" at bounding box center [173, 55] width 56 height 29
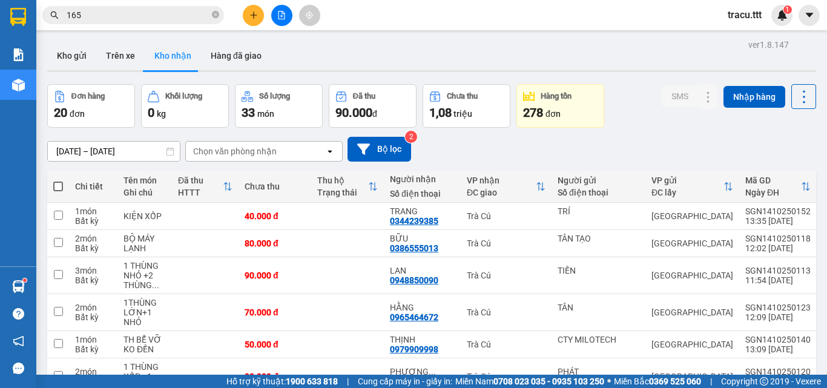
click at [93, 22] on span "165" at bounding box center [133, 15] width 182 height 18
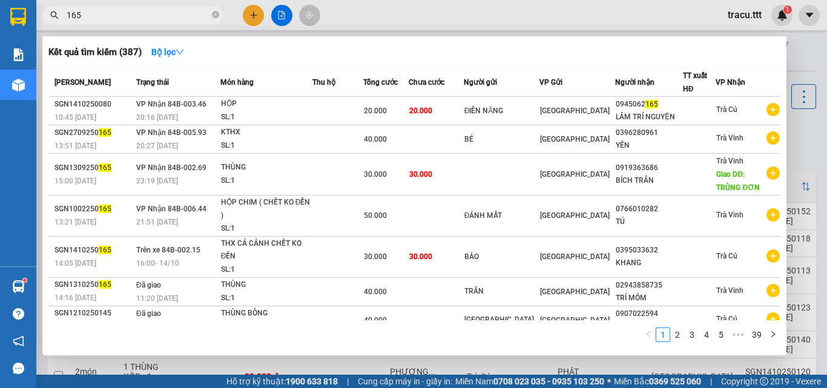
click at [322, 10] on div at bounding box center [413, 194] width 827 height 388
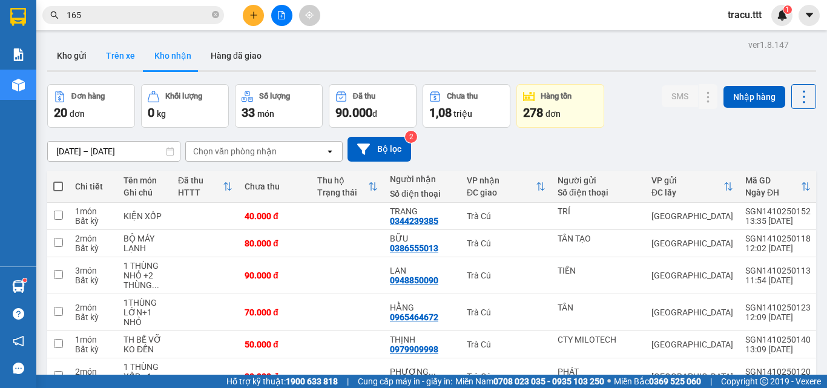
click at [125, 56] on button "Trên xe" at bounding box center [120, 55] width 48 height 29
type input "[DATE] – [DATE]"
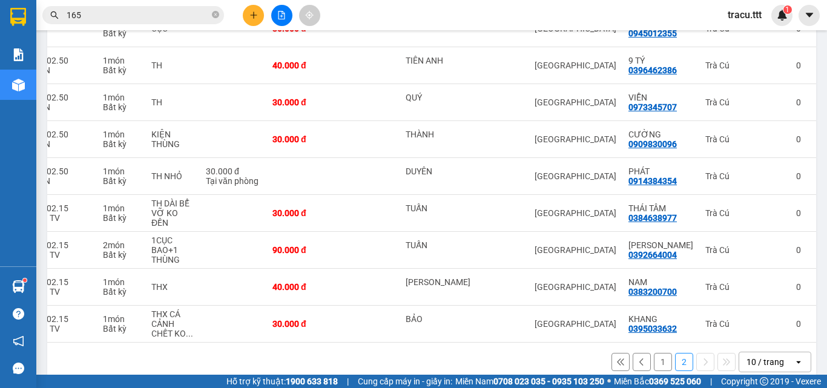
scroll to position [215, 0]
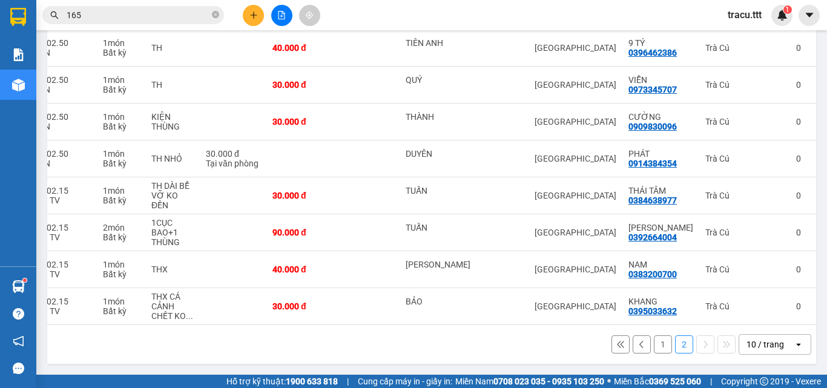
click at [563, 357] on div "1 2 10 / trang open" at bounding box center [431, 344] width 769 height 39
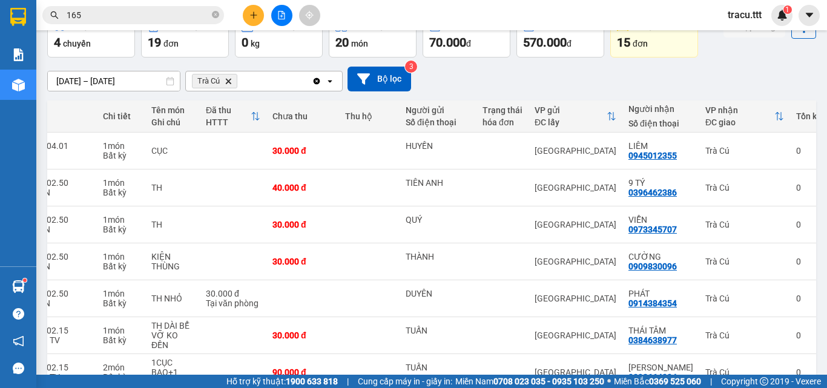
scroll to position [0, 0]
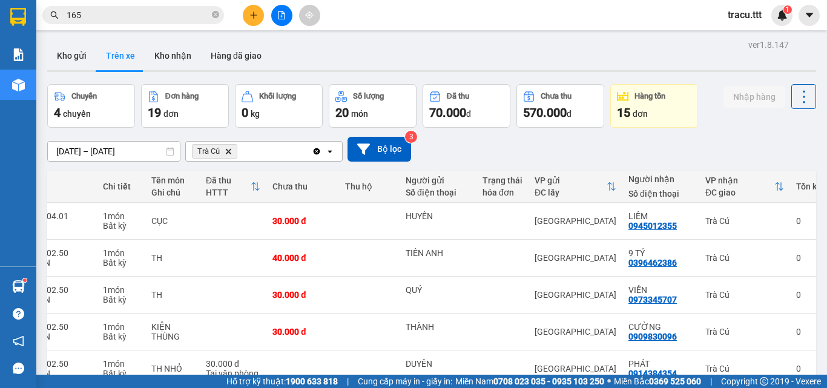
click at [217, 18] on icon "close-circle" at bounding box center [215, 14] width 7 height 7
click at [206, 16] on input "text" at bounding box center [138, 14] width 143 height 13
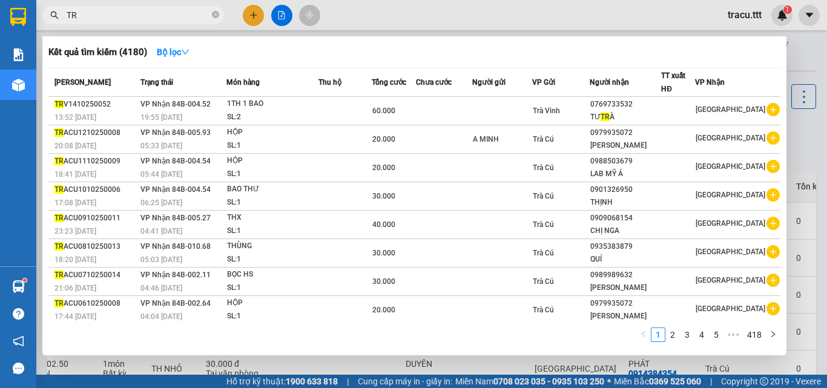
type input "T"
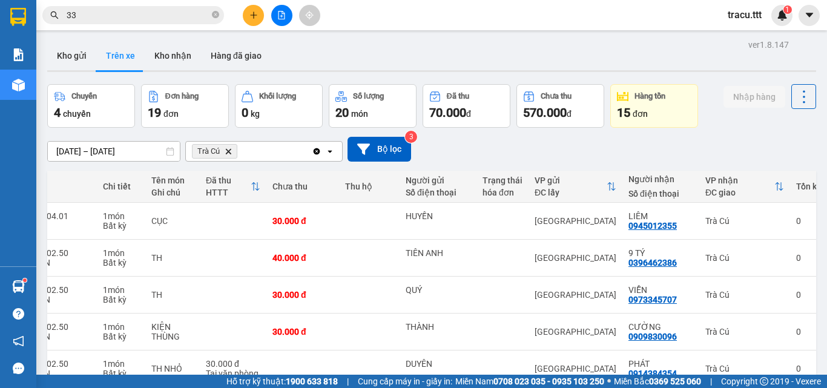
type input "333"
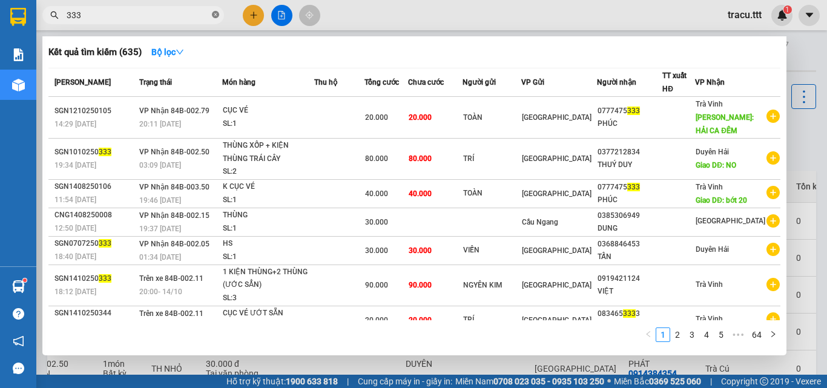
click at [212, 14] on icon "close-circle" at bounding box center [215, 14] width 7 height 7
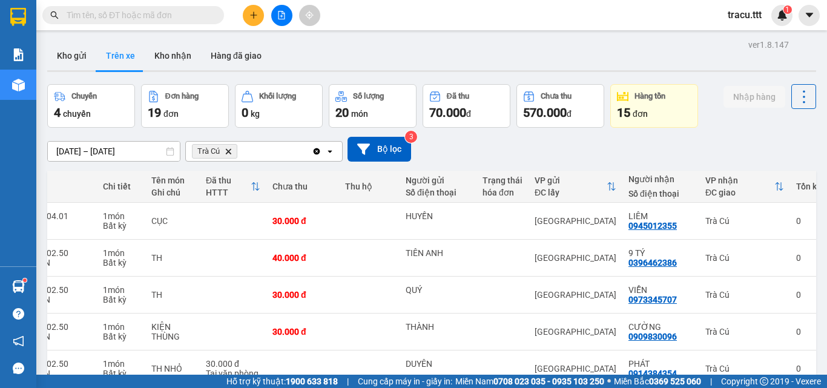
click at [326, 65] on div "Kho gửi Trên xe Kho nhận Hàng đã giao" at bounding box center [431, 57] width 769 height 32
click at [174, 54] on button "Kho nhận" at bounding box center [173, 55] width 56 height 29
type input "[DATE] – [DATE]"
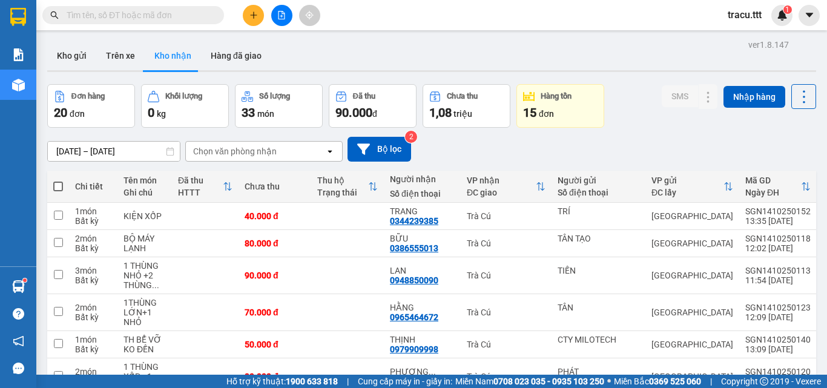
drag, startPoint x: 159, startPoint y: 13, endPoint x: 161, endPoint y: 2, distance: 11.2
click at [161, 5] on div "Kết quả tìm kiếm ( 635 ) Bộ lọc Mã ĐH Trạng thái Món hàng Thu hộ Tổng cước Chưa…" at bounding box center [118, 15] width 236 height 21
click at [662, 117] on div "SMS Nhập hàng" at bounding box center [739, 106] width 154 height 44
click at [661, 147] on div "[DATE] – [DATE] Press the down arrow key to interact with the calendar and sele…" at bounding box center [431, 149] width 769 height 25
click at [428, 53] on div "Kho gửi Trên xe Kho nhận Hàng đã giao" at bounding box center [431, 57] width 769 height 32
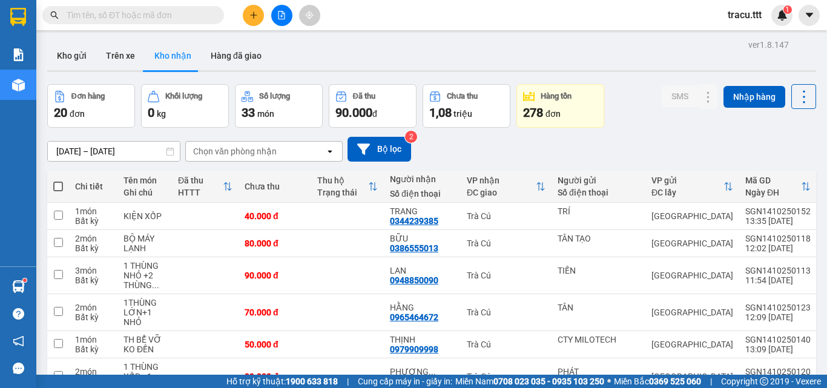
click at [537, 59] on div "Kho gửi Trên xe Kho nhận Hàng đã giao" at bounding box center [431, 57] width 769 height 32
click at [202, 20] on input "text" at bounding box center [138, 14] width 143 height 13
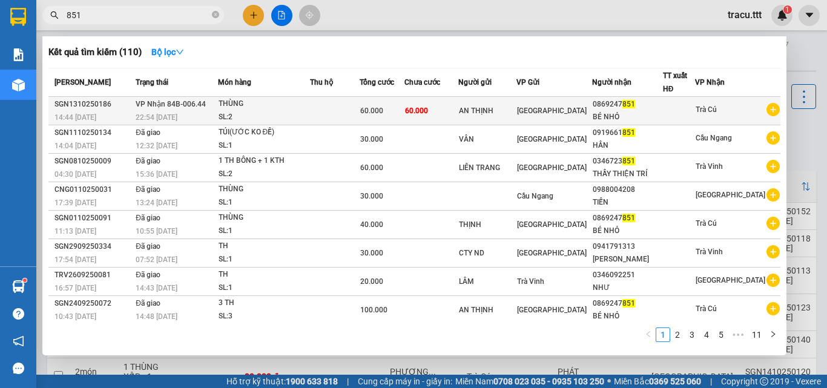
type input "851"
click at [691, 110] on div at bounding box center [679, 111] width 31 height 13
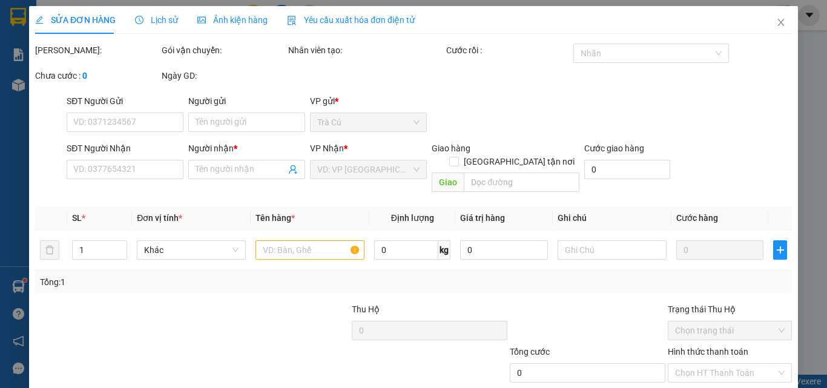
type input "AN THỊNH"
type input "0869247851"
type input "BÉ NHỎ"
type input "60.000"
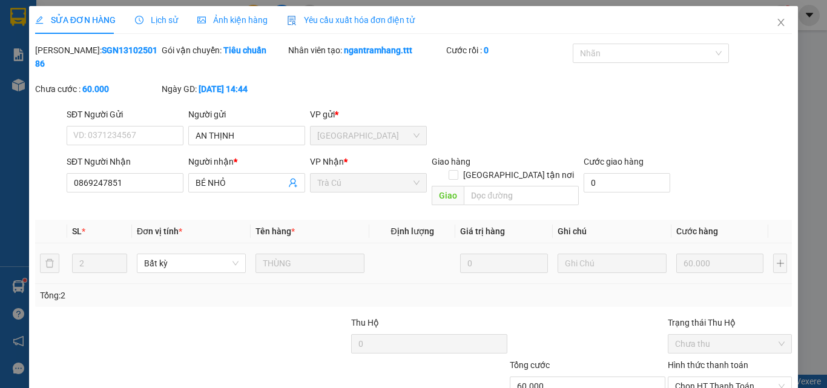
scroll to position [62, 0]
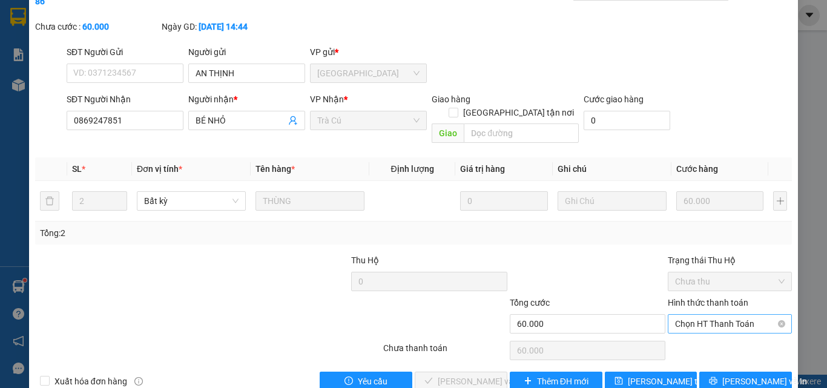
click at [711, 315] on span "Chọn HT Thanh Toán" at bounding box center [730, 324] width 110 height 18
click at [691, 326] on div "Tại văn phòng" at bounding box center [723, 321] width 108 height 13
type input "0"
click at [465, 375] on span "[PERSON_NAME] và Giao hàng" at bounding box center [496, 381] width 116 height 13
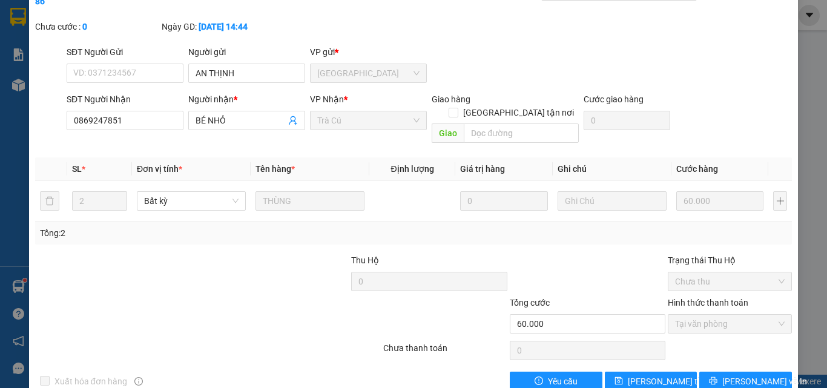
scroll to position [0, 0]
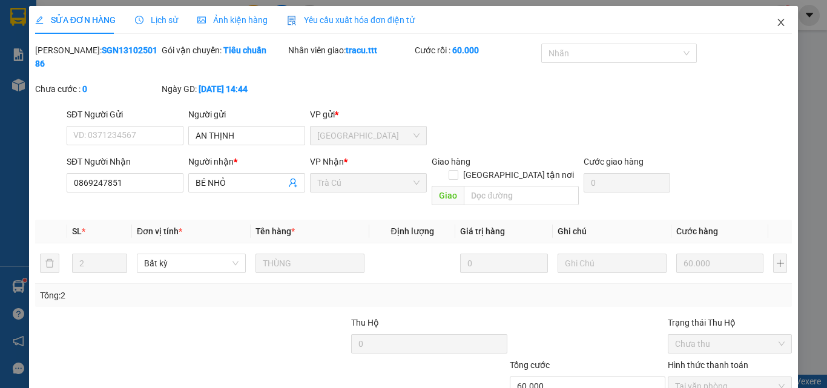
click at [778, 25] on icon "close" at bounding box center [781, 22] width 7 height 7
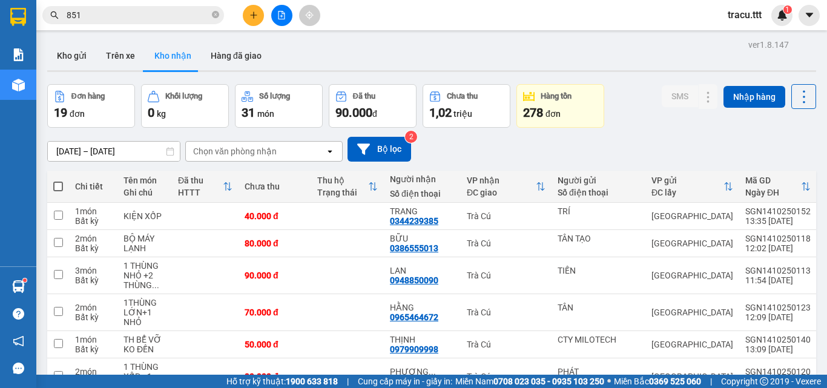
click at [214, 18] on icon "close-circle" at bounding box center [215, 14] width 7 height 7
click at [121, 47] on button "Trên xe" at bounding box center [120, 55] width 48 height 29
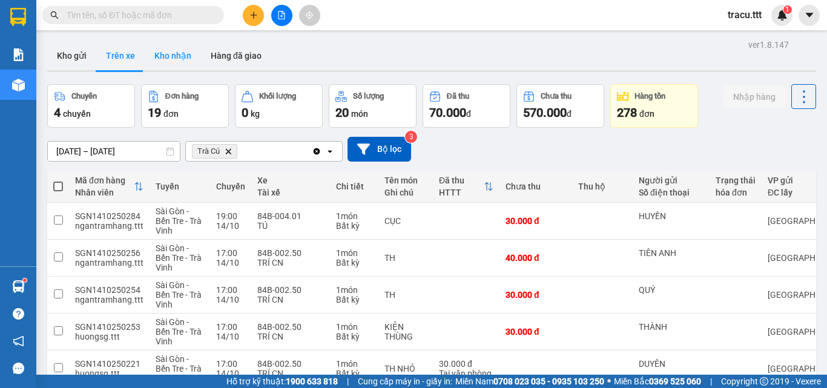
click at [167, 62] on button "Kho nhận" at bounding box center [173, 55] width 56 height 29
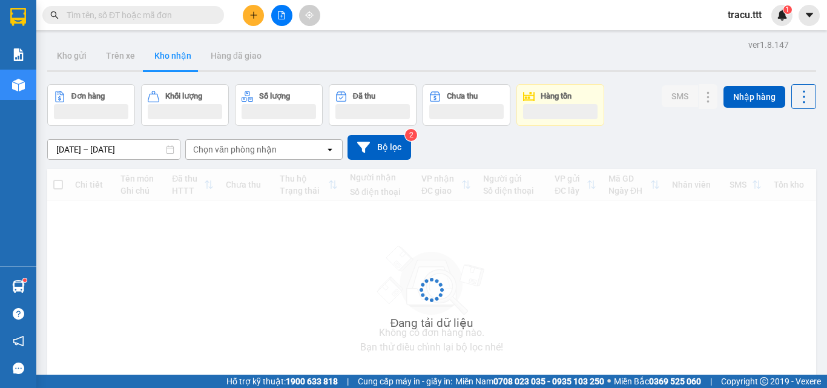
type input "[DATE] – [DATE]"
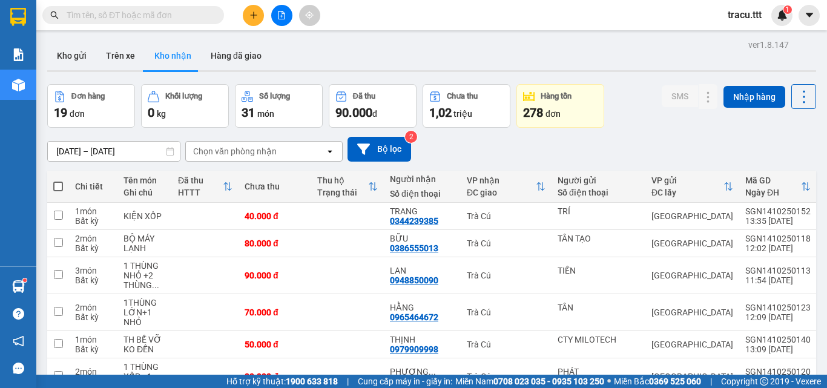
click at [194, 21] on span at bounding box center [133, 15] width 182 height 18
click at [194, 19] on input "text" at bounding box center [138, 14] width 143 height 13
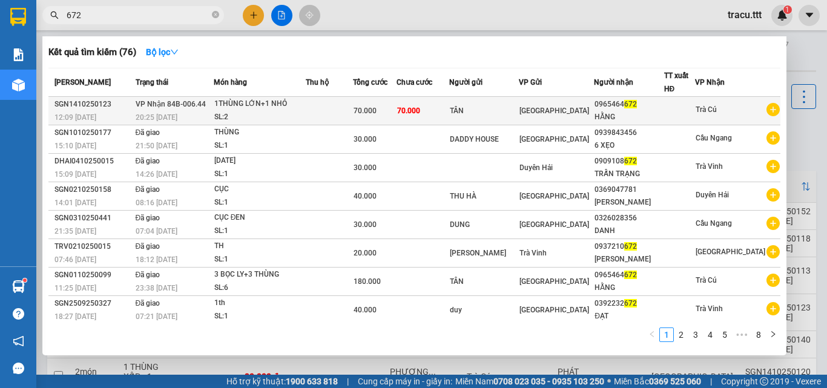
type input "672"
click at [519, 115] on div "TÂN" at bounding box center [484, 111] width 68 height 13
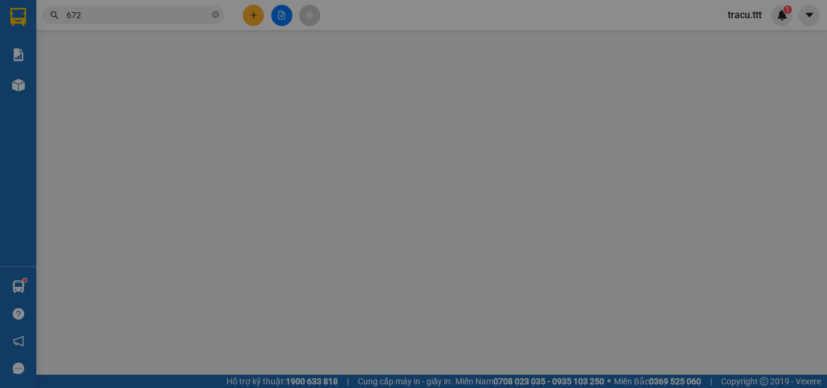
type input "TÂN"
type input "0965464672"
type input "HẰNG"
type input "70.000"
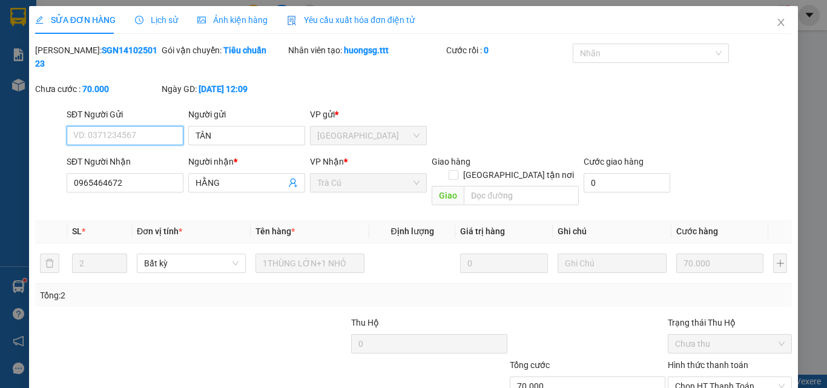
scroll to position [62, 0]
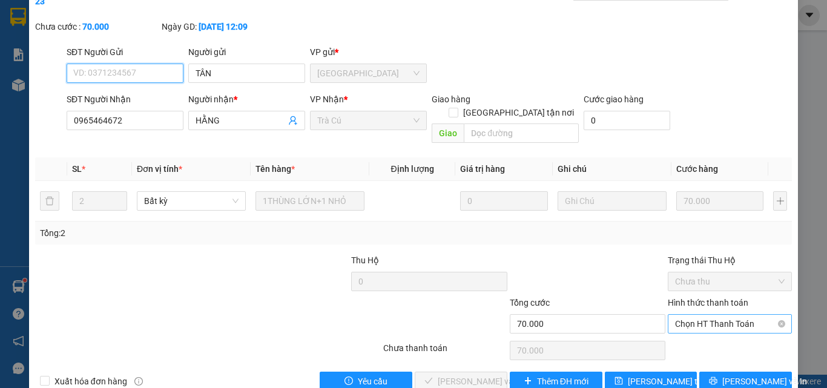
click at [694, 315] on span "Chọn HT Thanh Toán" at bounding box center [730, 324] width 110 height 18
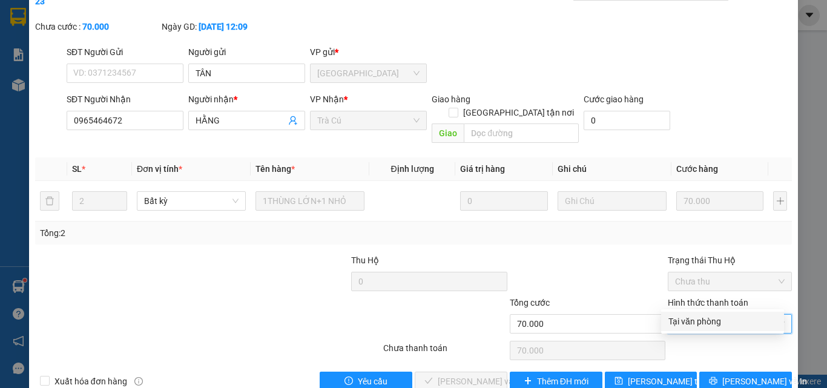
click at [684, 321] on div "Tại văn phòng" at bounding box center [723, 321] width 108 height 13
type input "0"
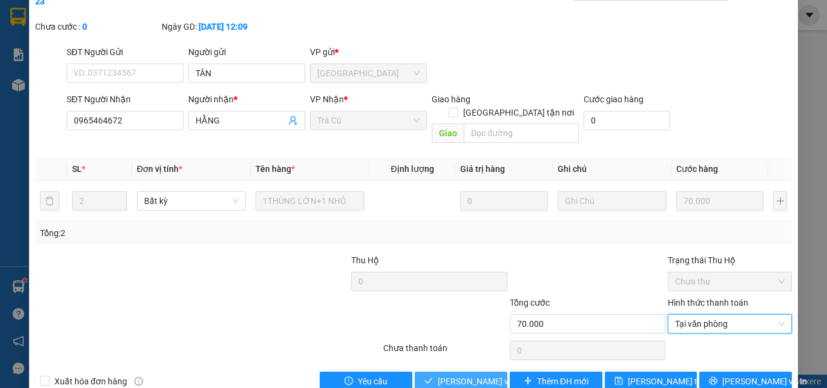
click at [481, 375] on span "[PERSON_NAME] và Giao hàng" at bounding box center [496, 381] width 116 height 13
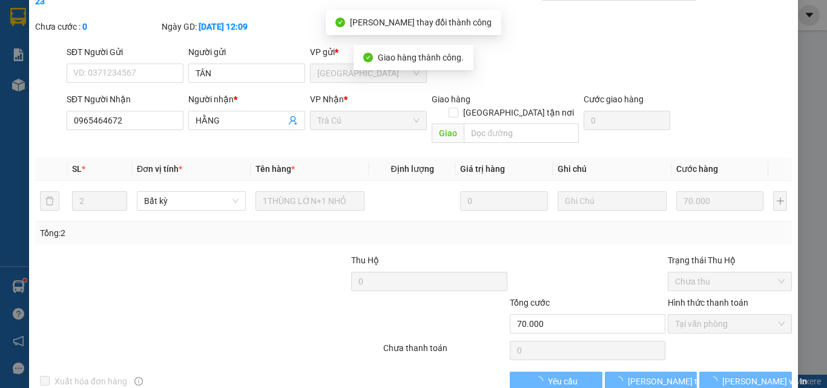
scroll to position [0, 0]
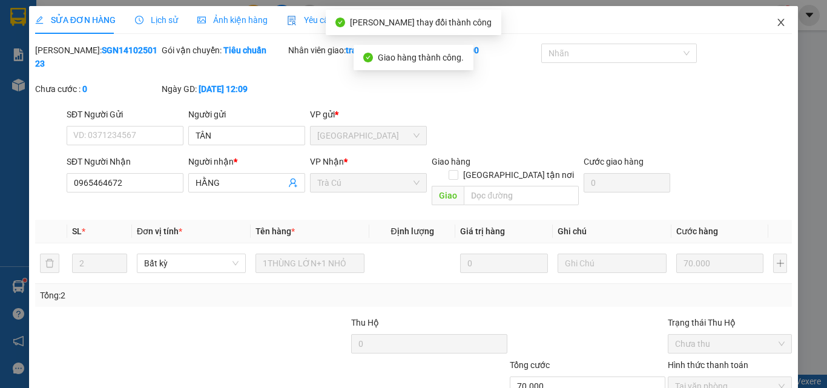
click at [773, 30] on span "Close" at bounding box center [781, 23] width 34 height 34
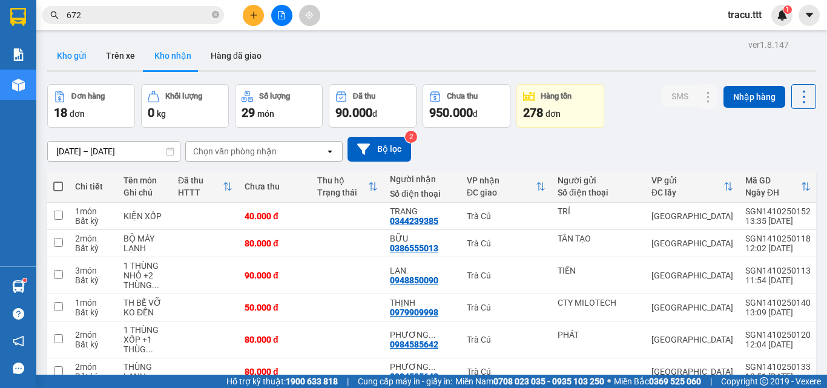
click at [83, 68] on button "Kho gửi" at bounding box center [71, 55] width 49 height 29
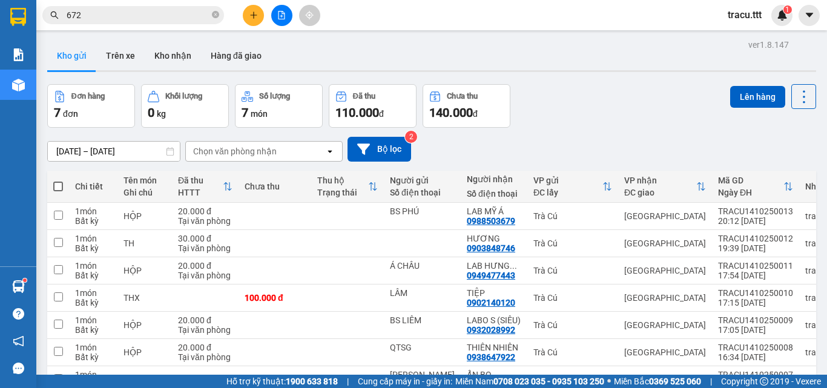
click at [594, 94] on div "Đơn hàng 7 đơn Khối lượng 0 kg Số lượng 7 món Đã thu 110.000 đ Chưa thu 140.000…" at bounding box center [431, 106] width 769 height 44
click at [623, 86] on div "Đơn hàng 7 đơn Khối lượng 0 kg Số lượng 7 món Đã thu 110.000 đ Chưa thu 140.000…" at bounding box center [431, 106] width 769 height 44
